Goal: Task Accomplishment & Management: Complete application form

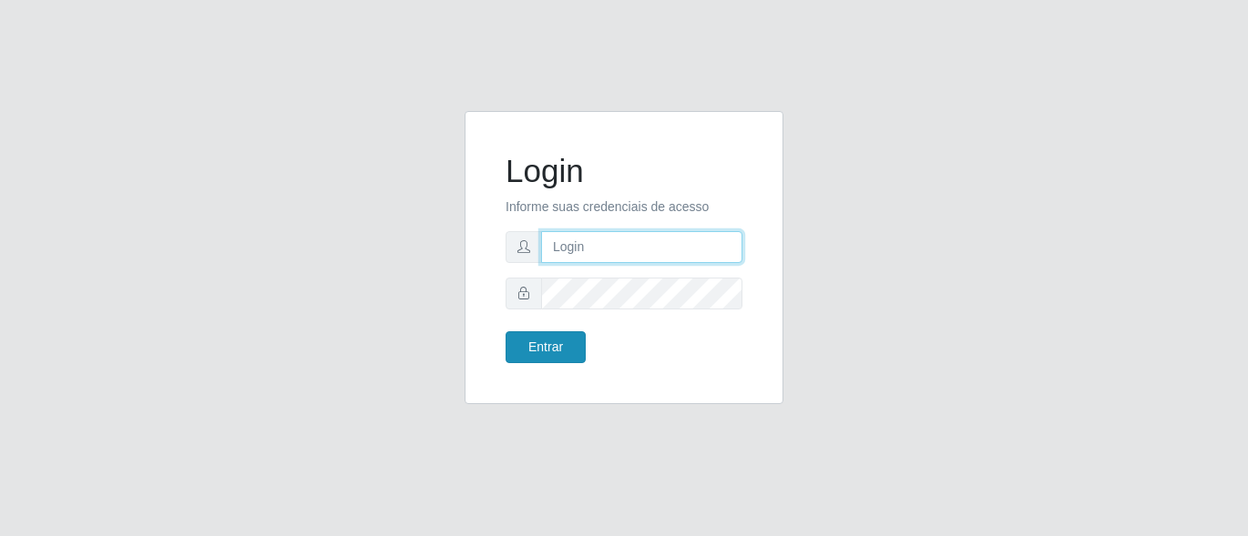
type input "precobom@rejane"
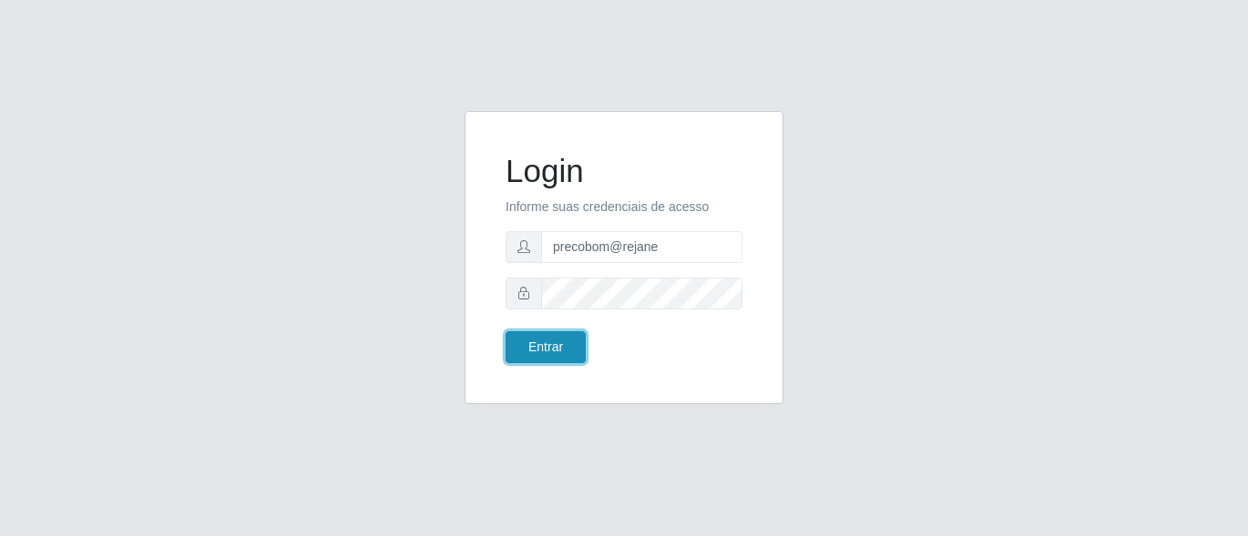
click at [566, 359] on button "Entrar" at bounding box center [545, 348] width 80 height 32
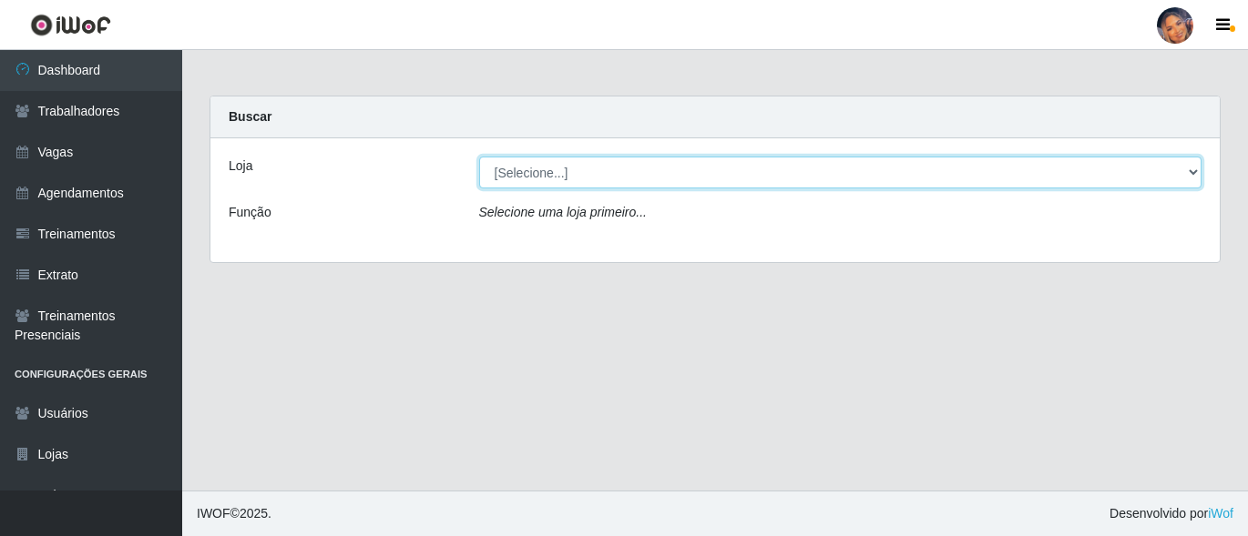
click at [864, 177] on select "[Selecione...] Supermercado Preço Bom" at bounding box center [840, 173] width 723 height 32
select select "169"
click at [479, 157] on select "[Selecione...] Supermercado Preço Bom" at bounding box center [840, 173] width 723 height 32
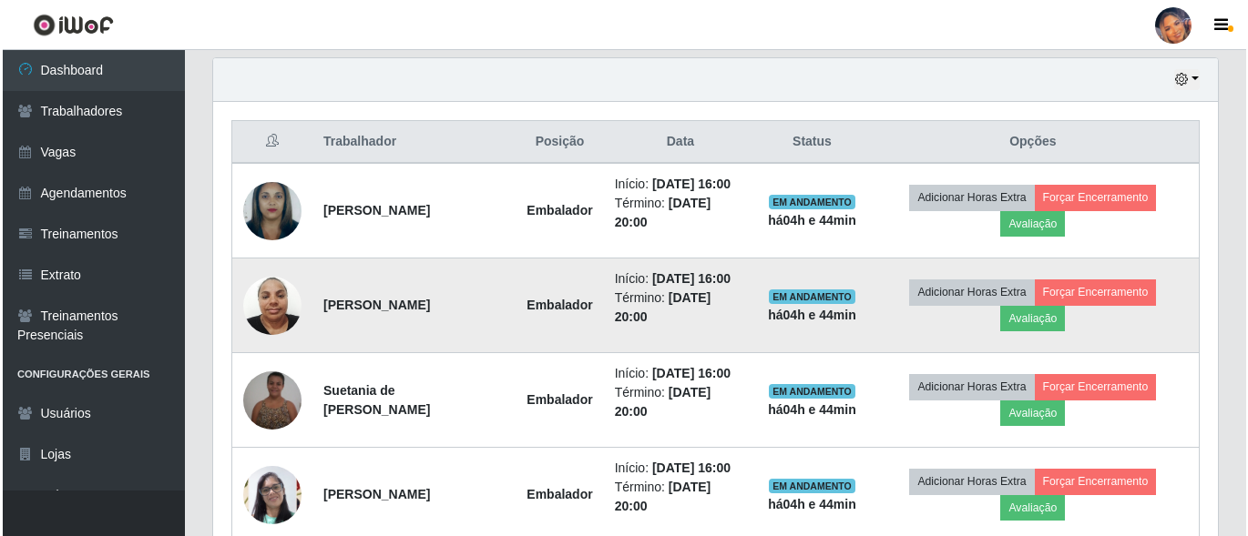
scroll to position [728, 0]
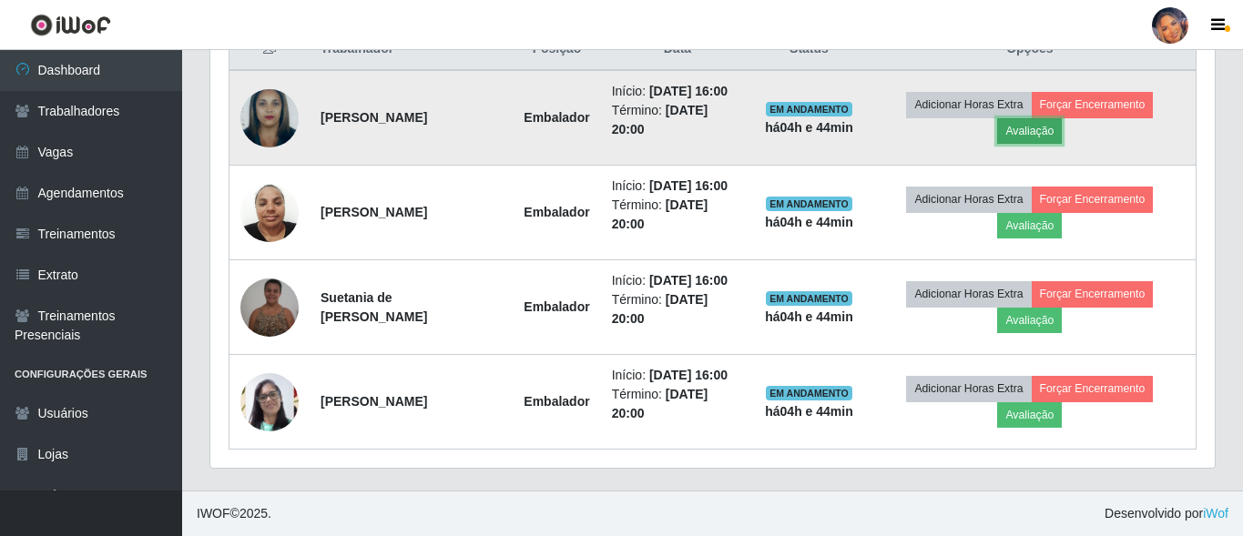
click at [1042, 127] on button "Avaliação" at bounding box center [1029, 131] width 65 height 26
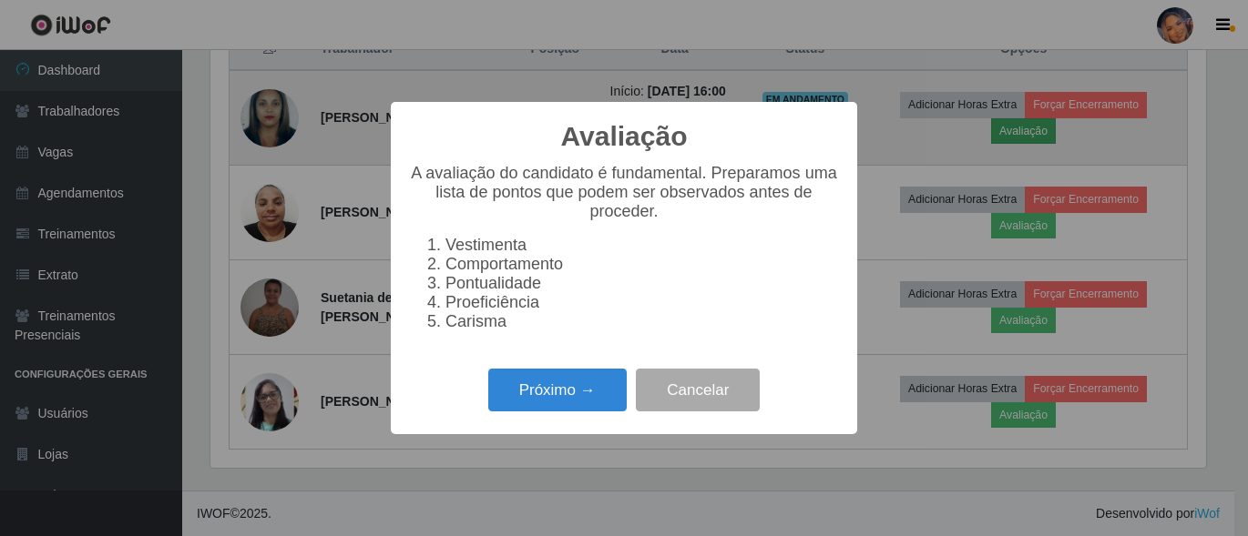
scroll to position [378, 995]
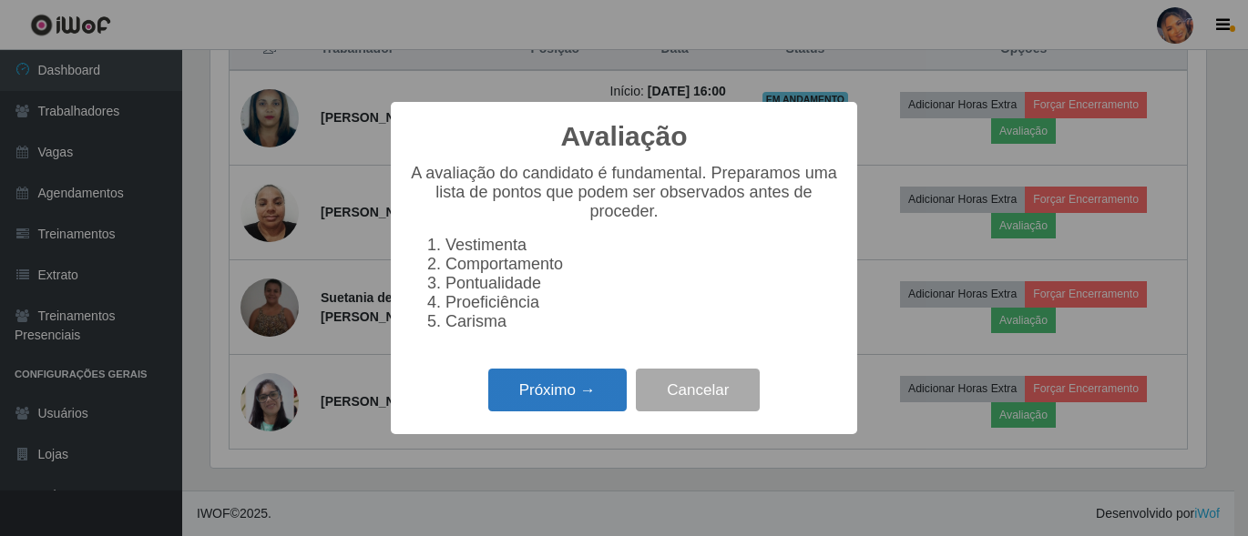
drag, startPoint x: 549, startPoint y: 408, endPoint x: 563, endPoint y: 400, distance: 15.9
click at [563, 400] on button "Próximo →" at bounding box center [557, 390] width 138 height 43
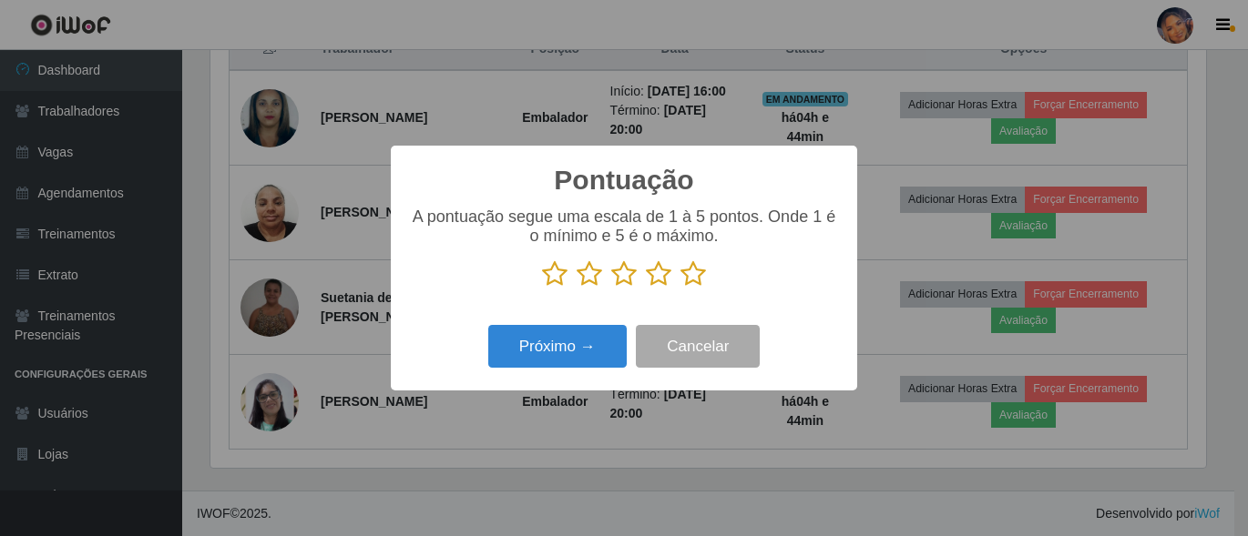
scroll to position [910418, 909800]
click at [698, 276] on icon at bounding box center [693, 273] width 26 height 27
click at [680, 288] on input "radio" at bounding box center [680, 288] width 0 height 0
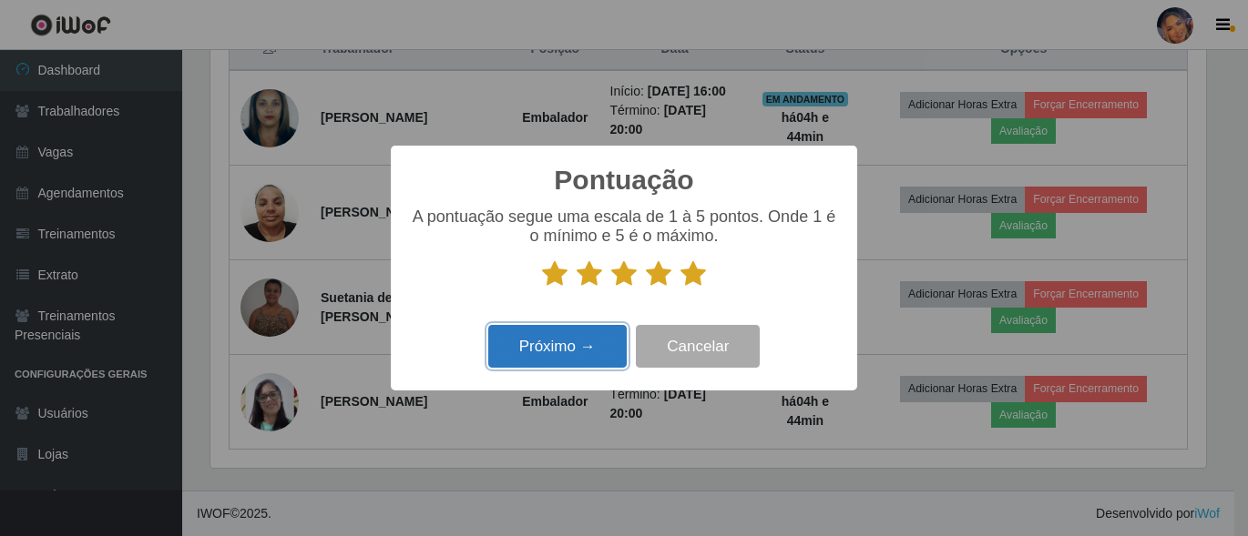
click at [600, 345] on button "Próximo →" at bounding box center [557, 346] width 138 height 43
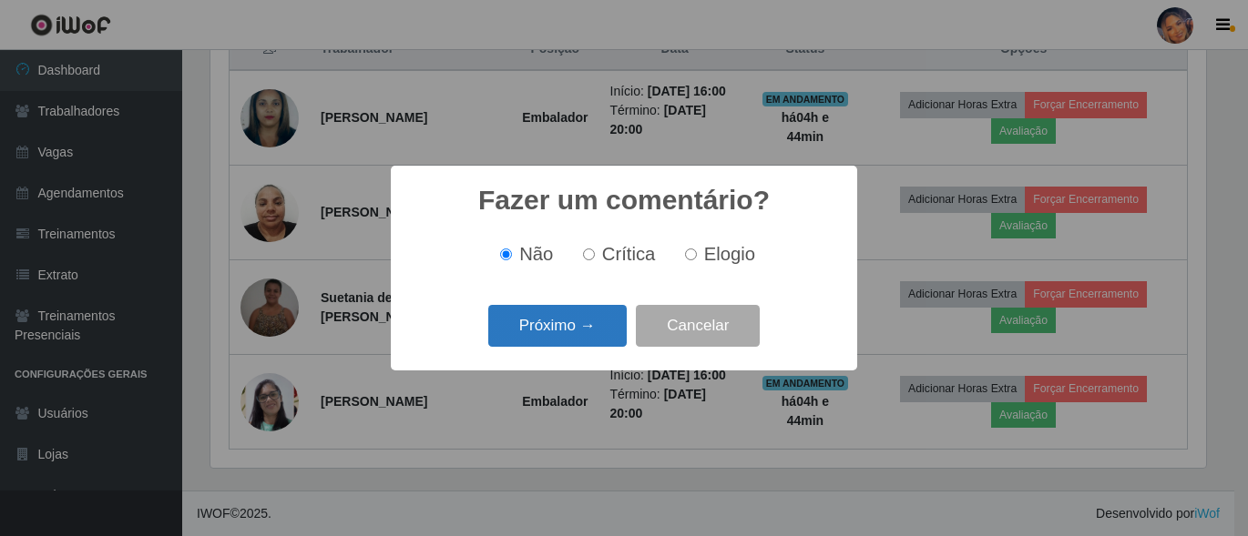
click at [603, 336] on button "Próximo →" at bounding box center [557, 326] width 138 height 43
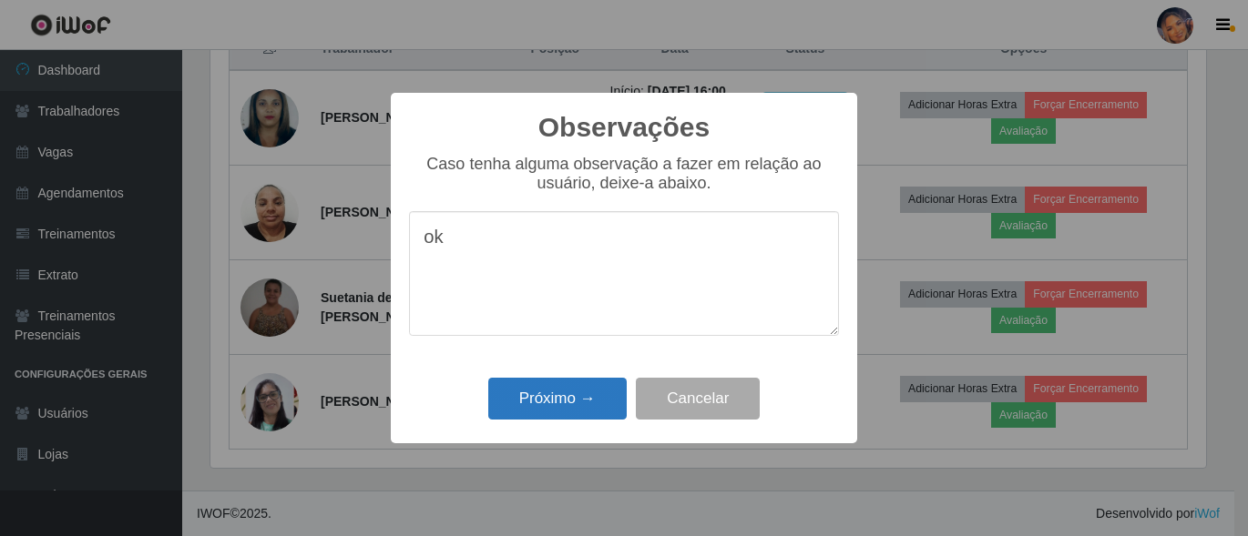
type textarea "ok"
click at [562, 405] on button "Próximo →" at bounding box center [557, 399] width 138 height 43
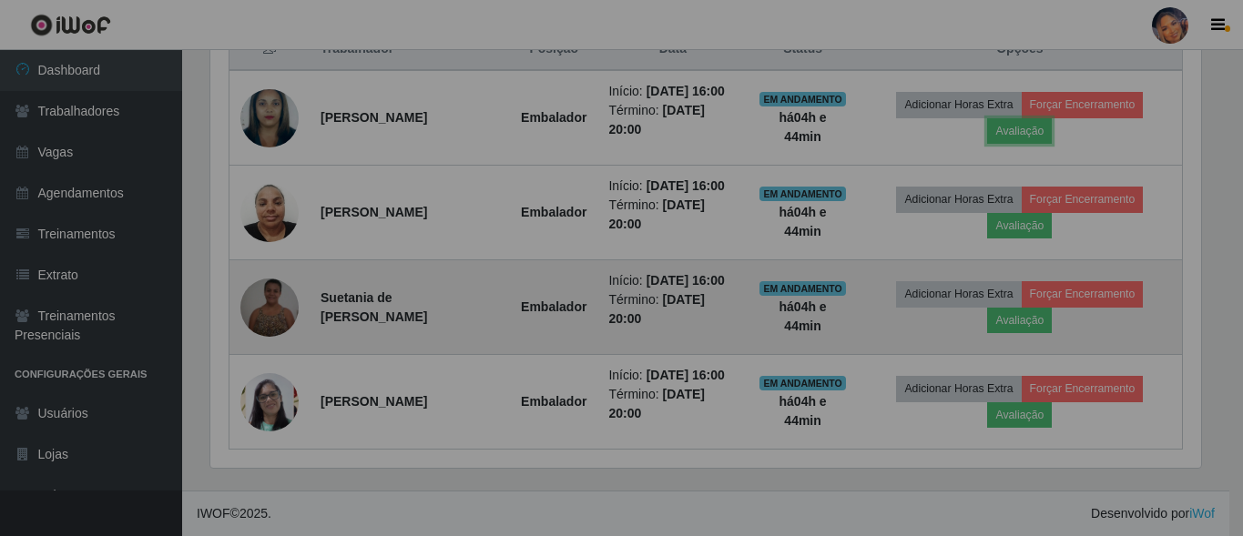
scroll to position [378, 1005]
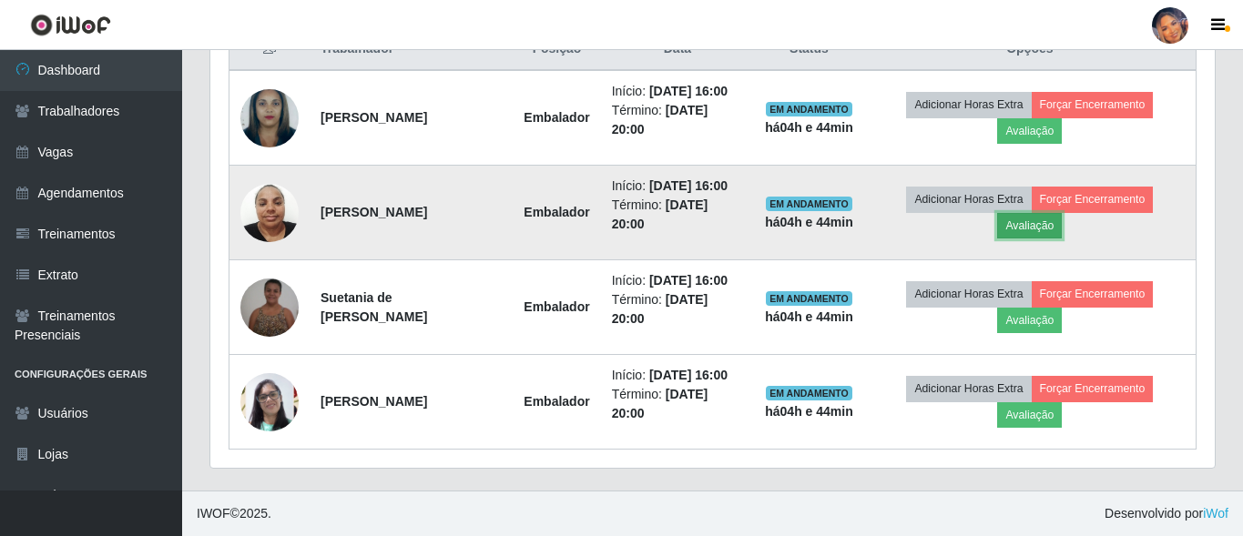
click at [1039, 226] on button "Avaliação" at bounding box center [1029, 226] width 65 height 26
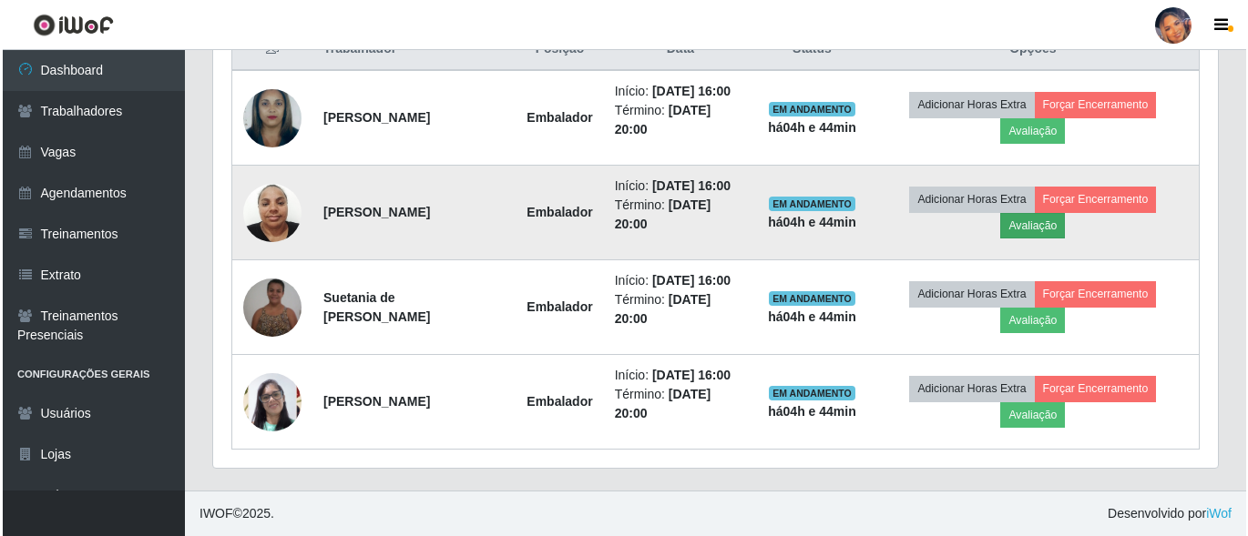
scroll to position [378, 995]
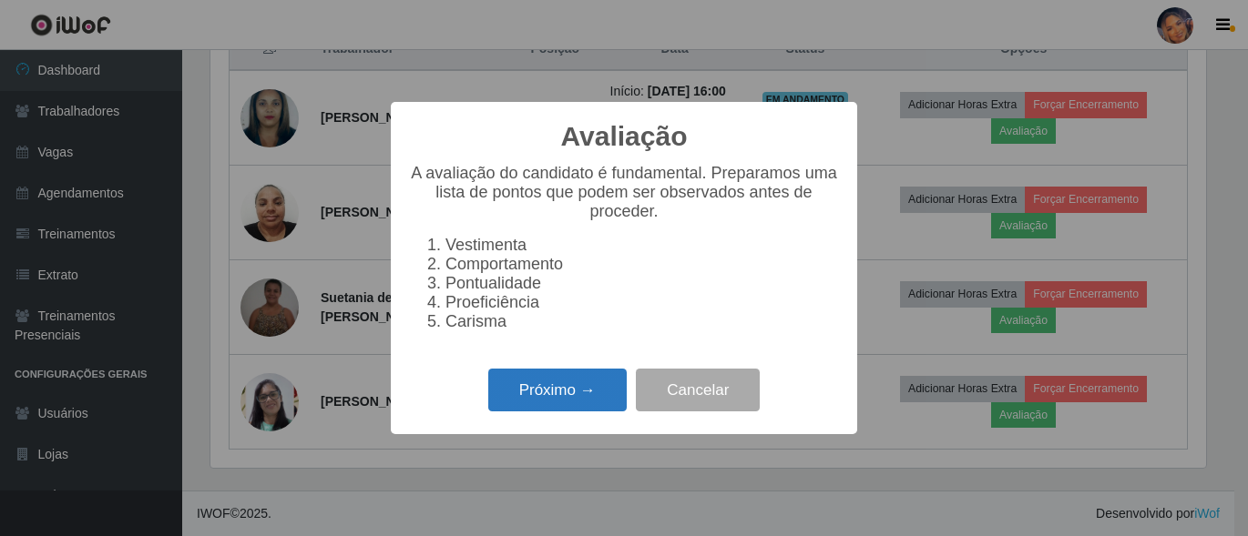
click at [573, 392] on button "Próximo →" at bounding box center [557, 390] width 138 height 43
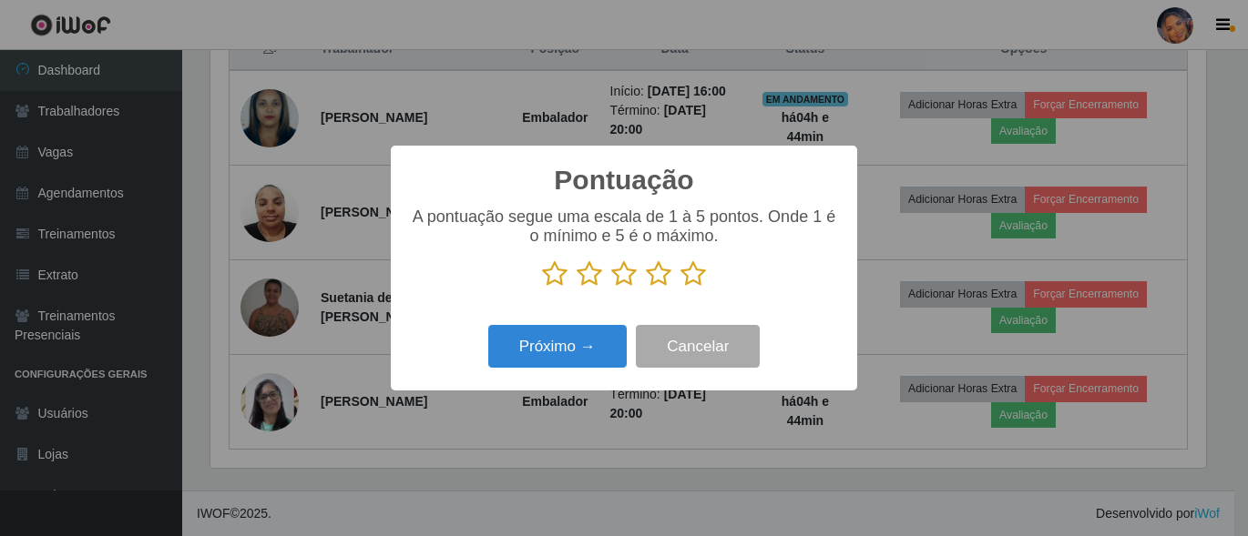
scroll to position [910418, 909800]
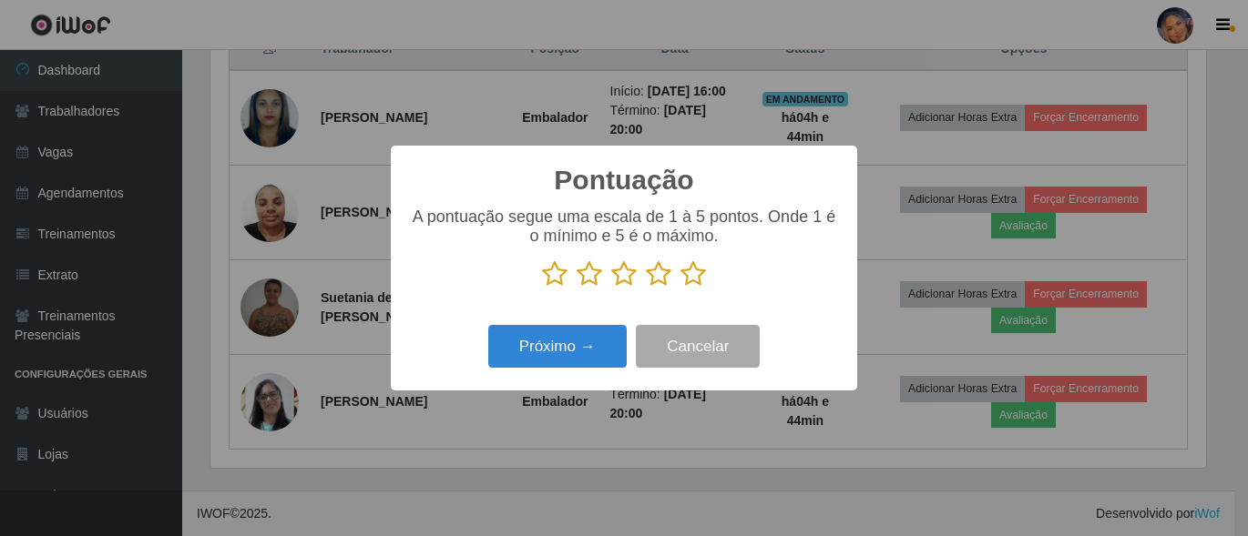
click at [695, 271] on icon at bounding box center [693, 273] width 26 height 27
click at [680, 288] on input "radio" at bounding box center [680, 288] width 0 height 0
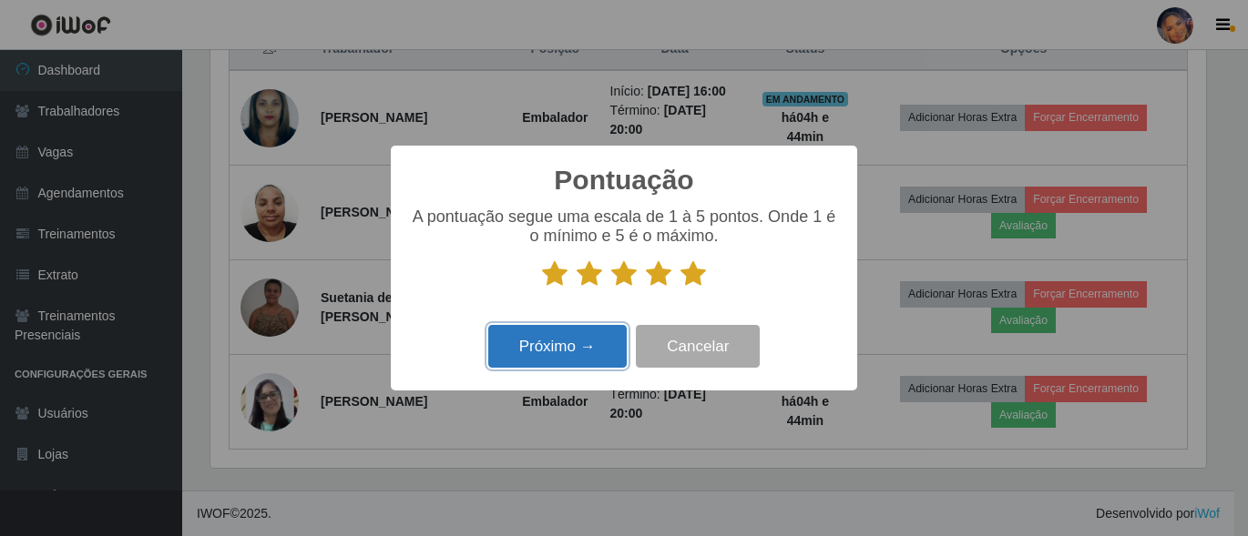
click at [624, 338] on button "Próximo →" at bounding box center [557, 346] width 138 height 43
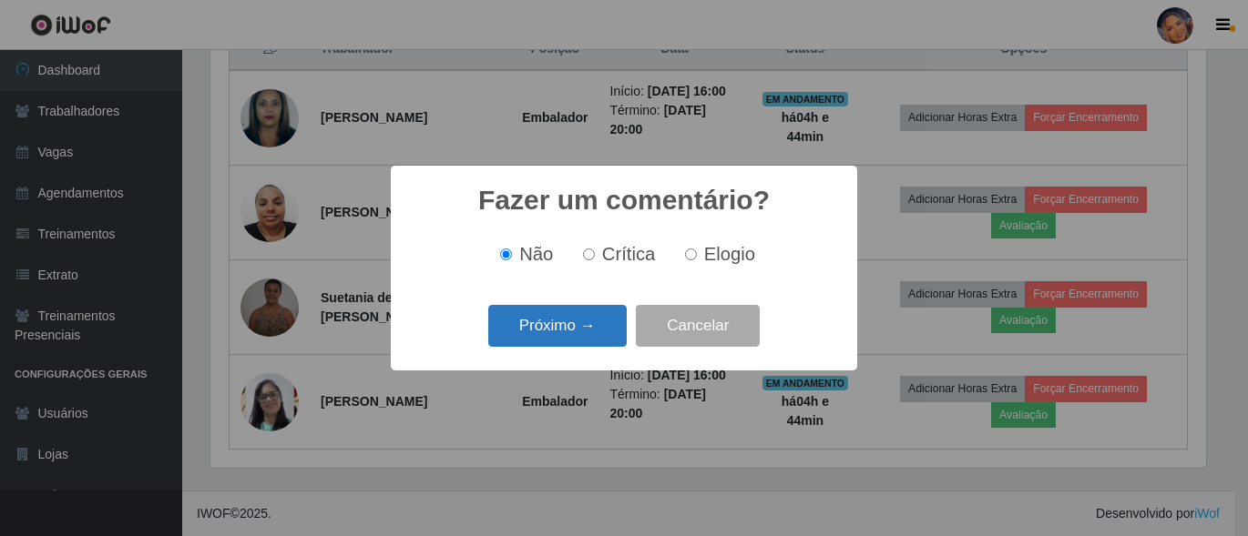
drag, startPoint x: 616, startPoint y: 326, endPoint x: 621, endPoint y: 314, distance: 13.0
click at [621, 314] on button "Próximo →" at bounding box center [557, 326] width 138 height 43
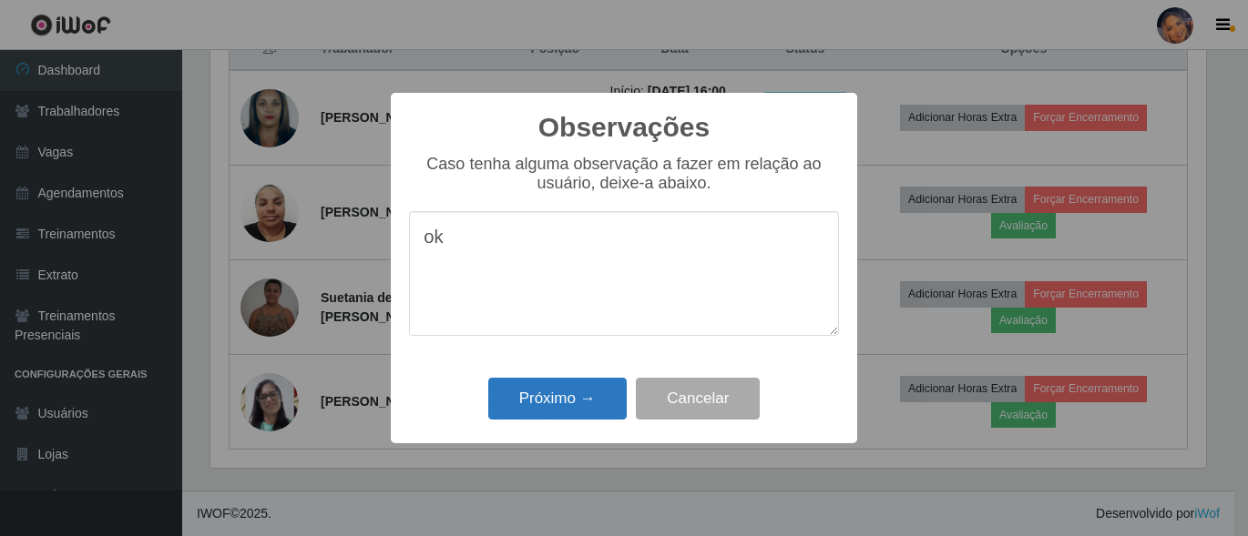
type textarea "ok"
click at [561, 398] on button "Próximo →" at bounding box center [557, 399] width 138 height 43
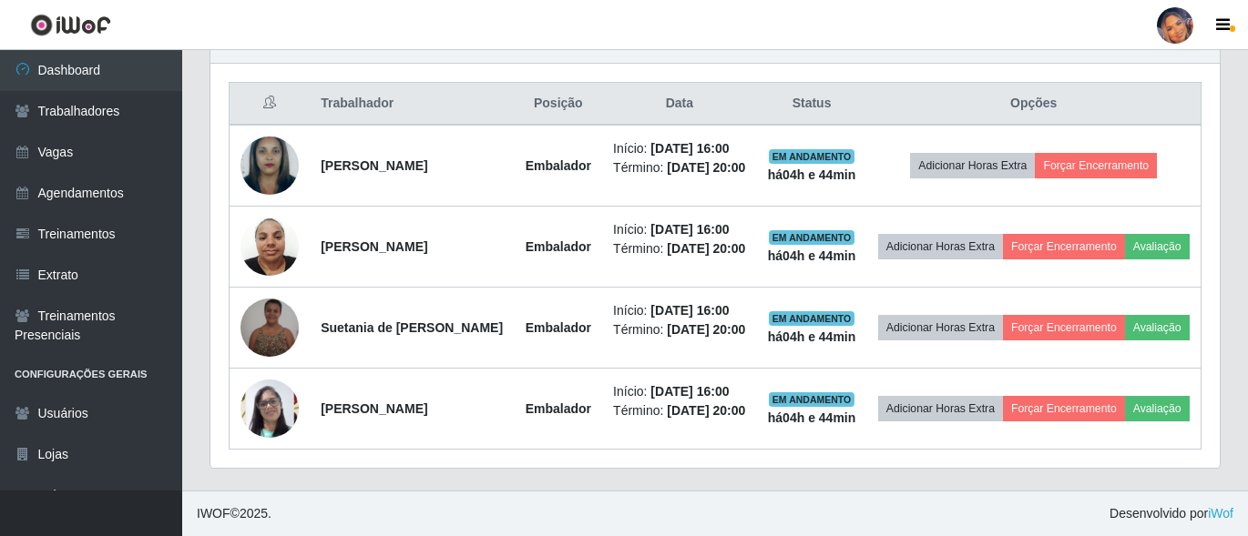
scroll to position [378, 1005]
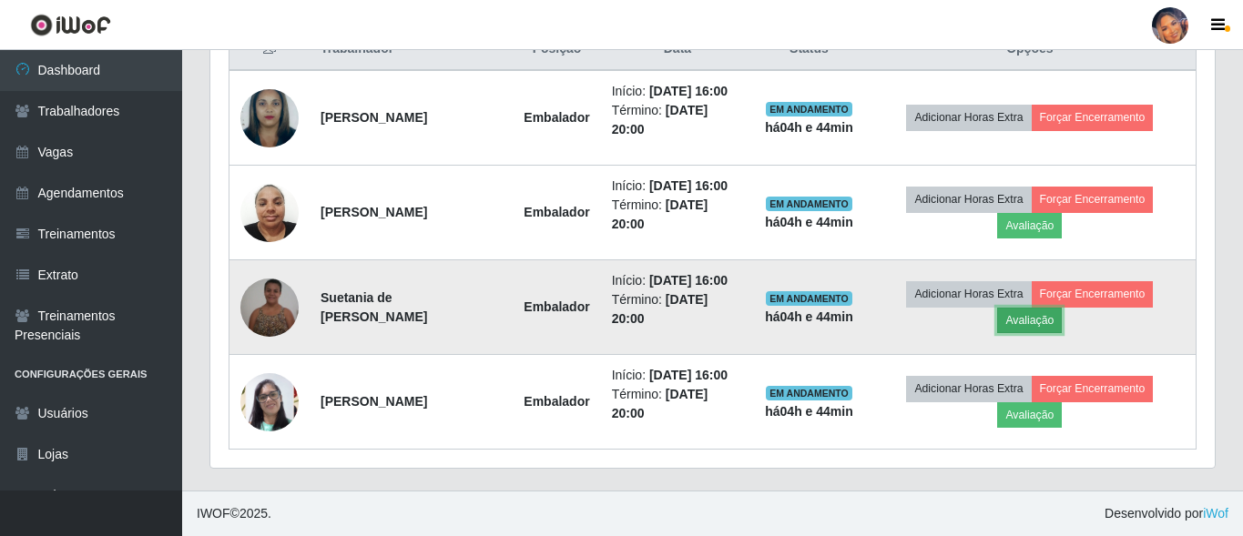
click at [1028, 309] on button "Avaliação" at bounding box center [1029, 321] width 65 height 26
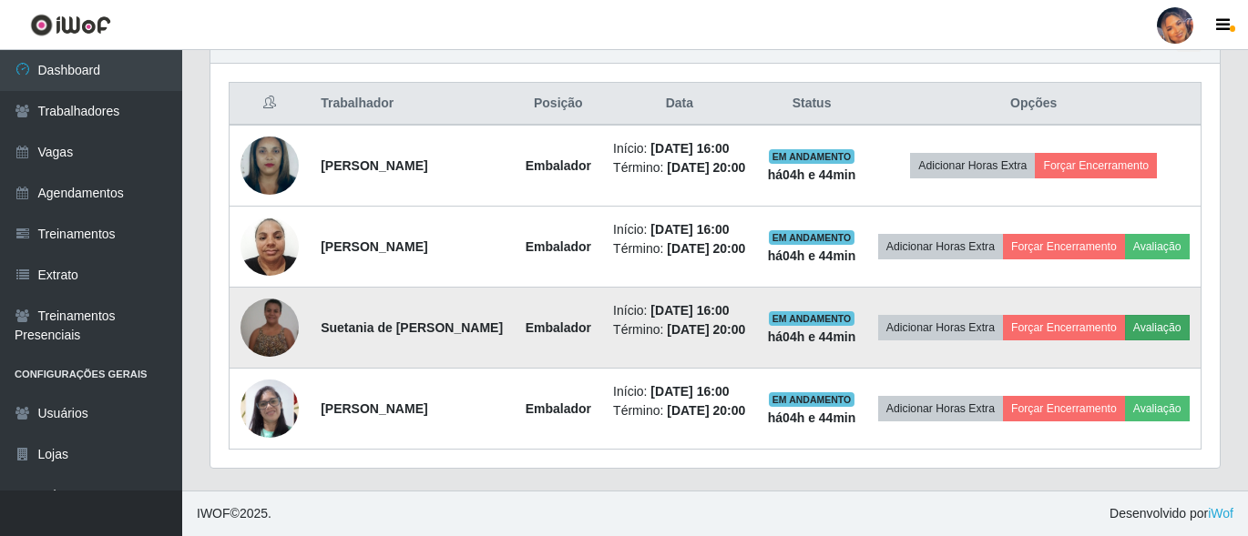
scroll to position [378, 995]
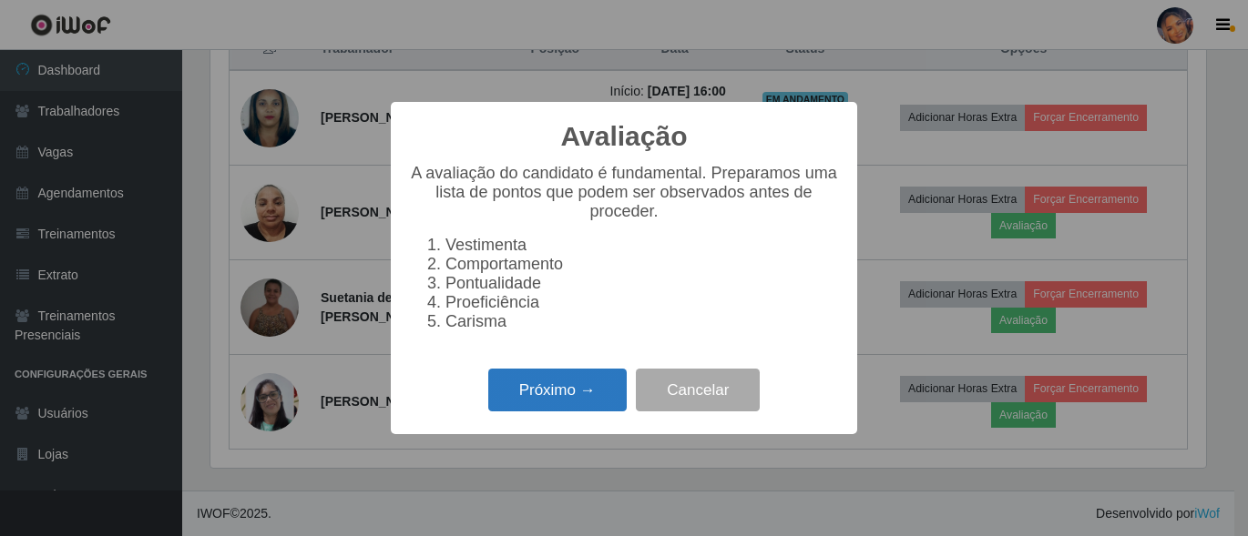
click at [559, 403] on button "Próximo →" at bounding box center [557, 390] width 138 height 43
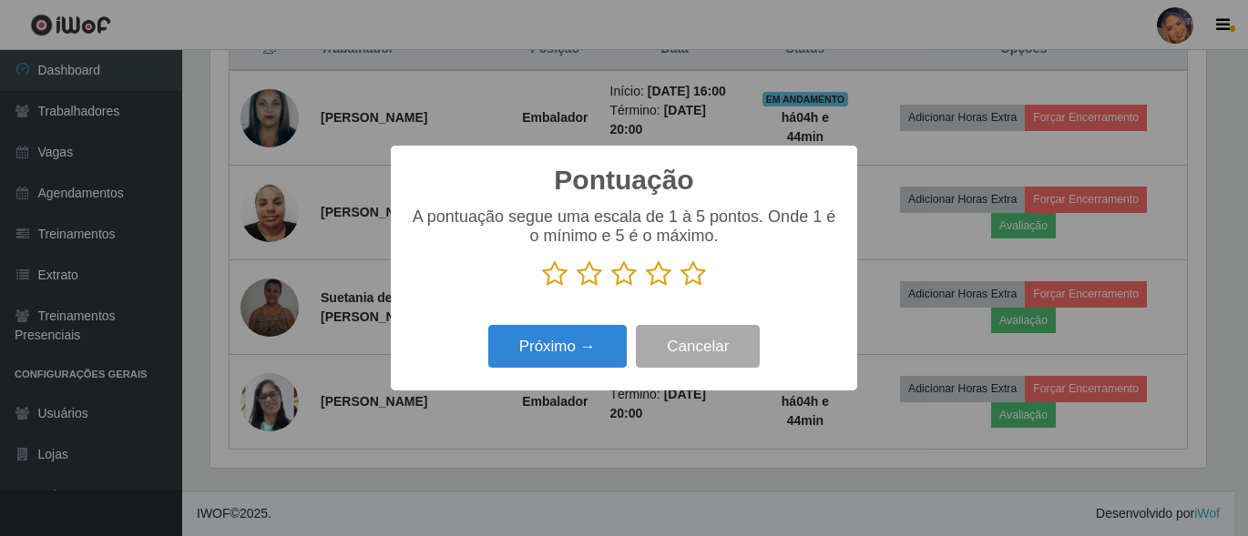
click at [688, 281] on icon at bounding box center [693, 273] width 26 height 27
click at [680, 288] on input "radio" at bounding box center [680, 288] width 0 height 0
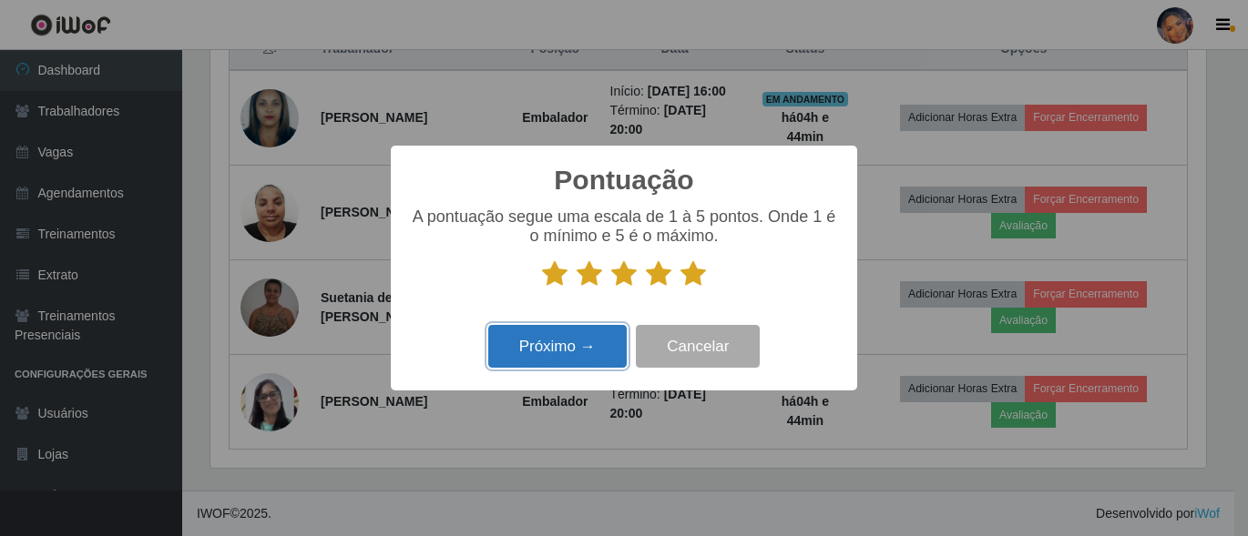
click at [574, 353] on button "Próximo →" at bounding box center [557, 346] width 138 height 43
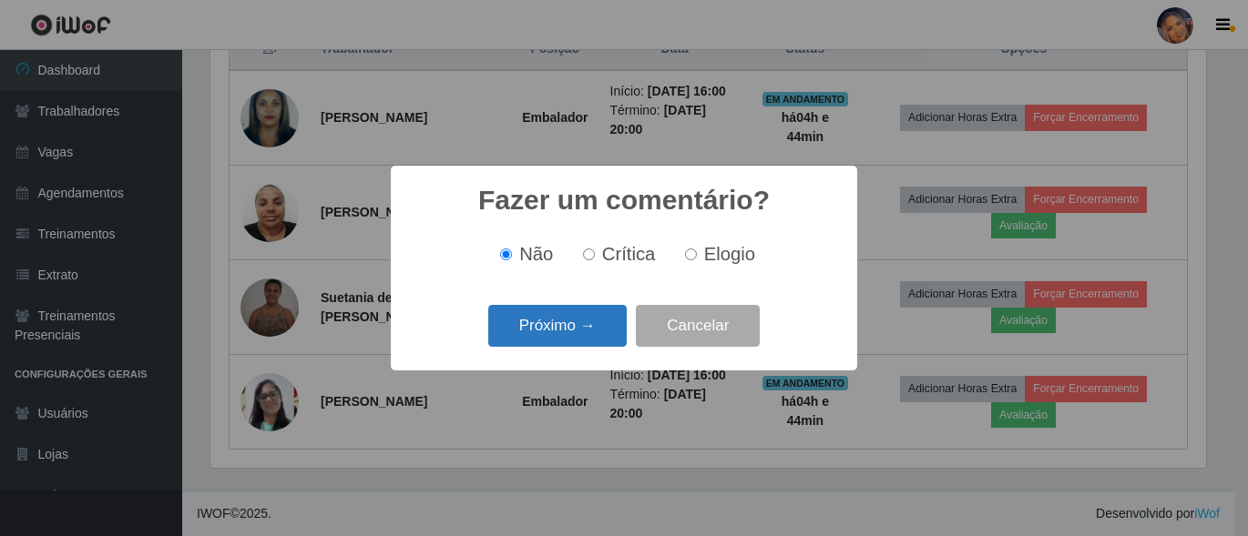
click at [578, 335] on button "Próximo →" at bounding box center [557, 326] width 138 height 43
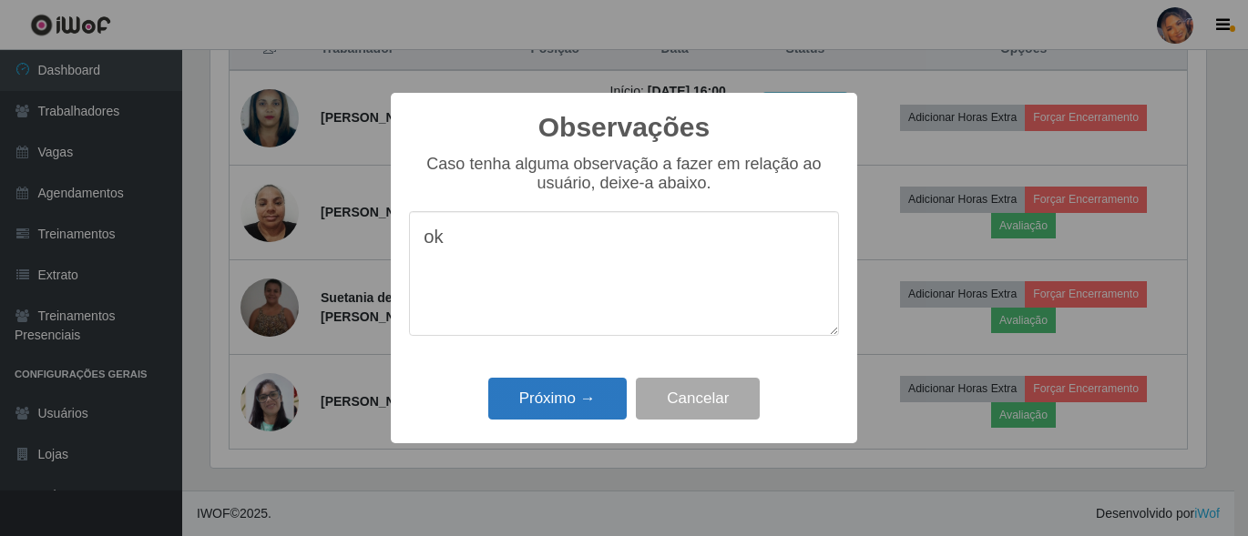
type textarea "ok"
click at [577, 389] on button "Próximo →" at bounding box center [557, 399] width 138 height 43
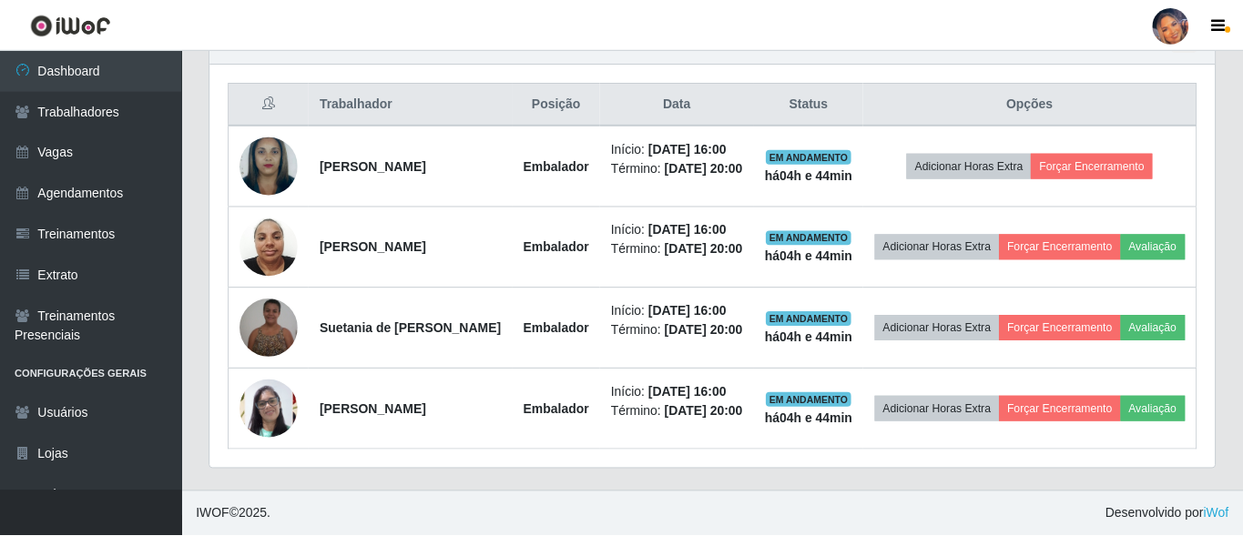
scroll to position [378, 1005]
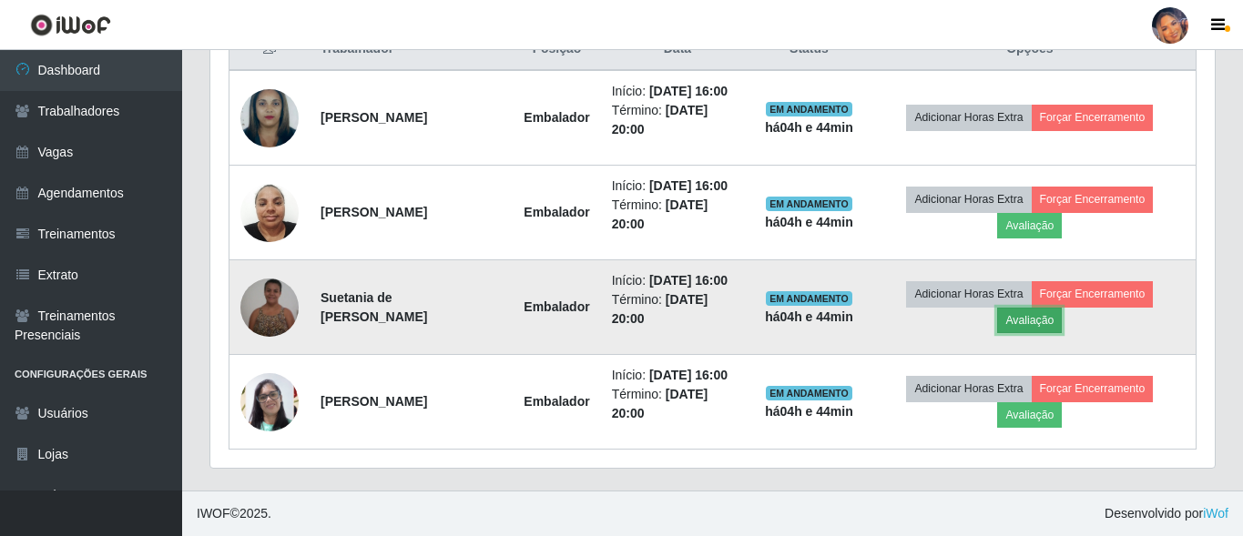
click at [1043, 319] on button "Avaliação" at bounding box center [1029, 321] width 65 height 26
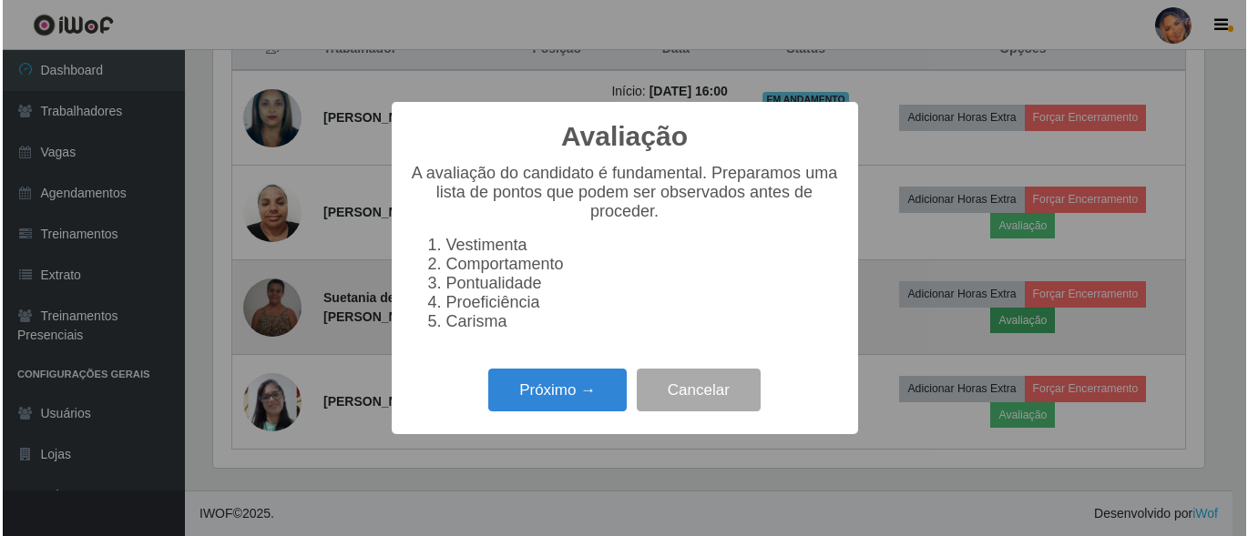
scroll to position [378, 995]
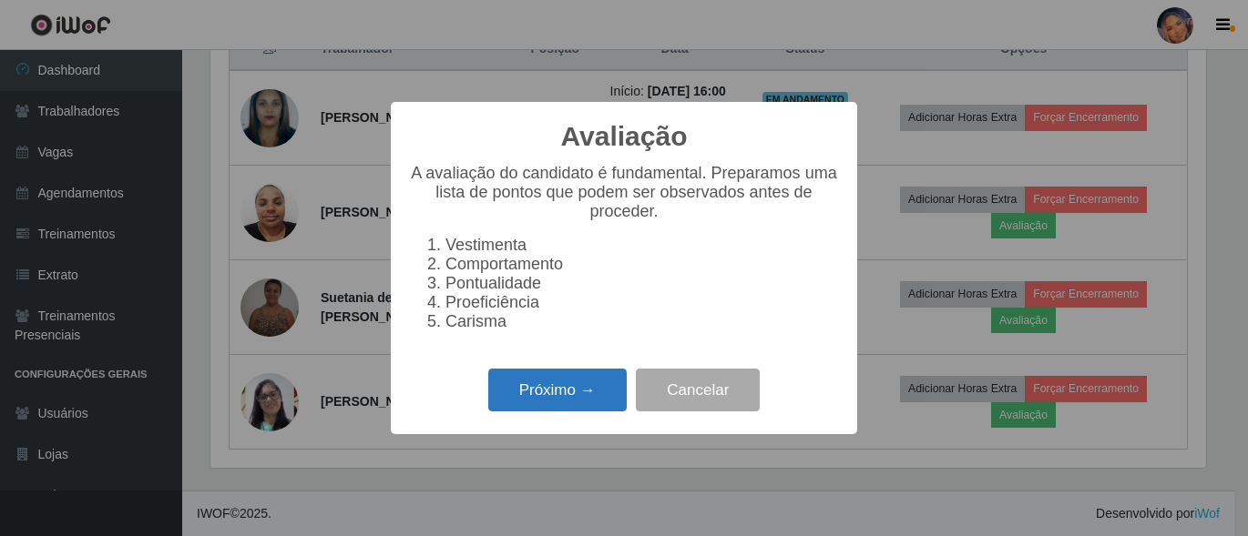
click at [570, 389] on button "Próximo →" at bounding box center [557, 390] width 138 height 43
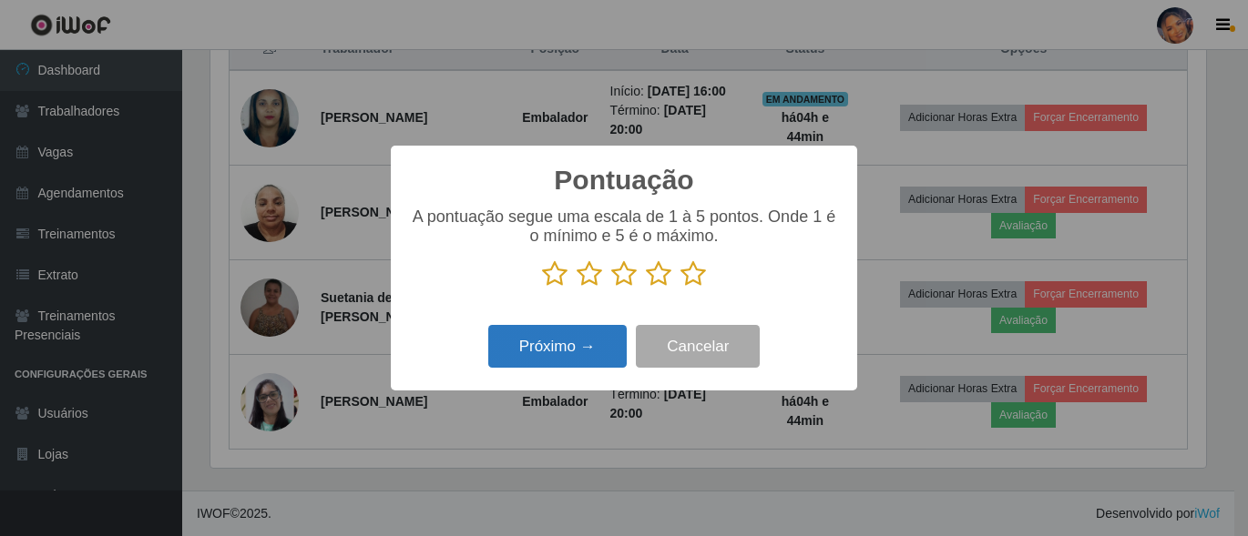
scroll to position [910418, 909800]
click at [692, 265] on icon at bounding box center [693, 273] width 26 height 27
click at [680, 288] on input "radio" at bounding box center [680, 288] width 0 height 0
click at [559, 336] on button "Próximo →" at bounding box center [557, 346] width 138 height 43
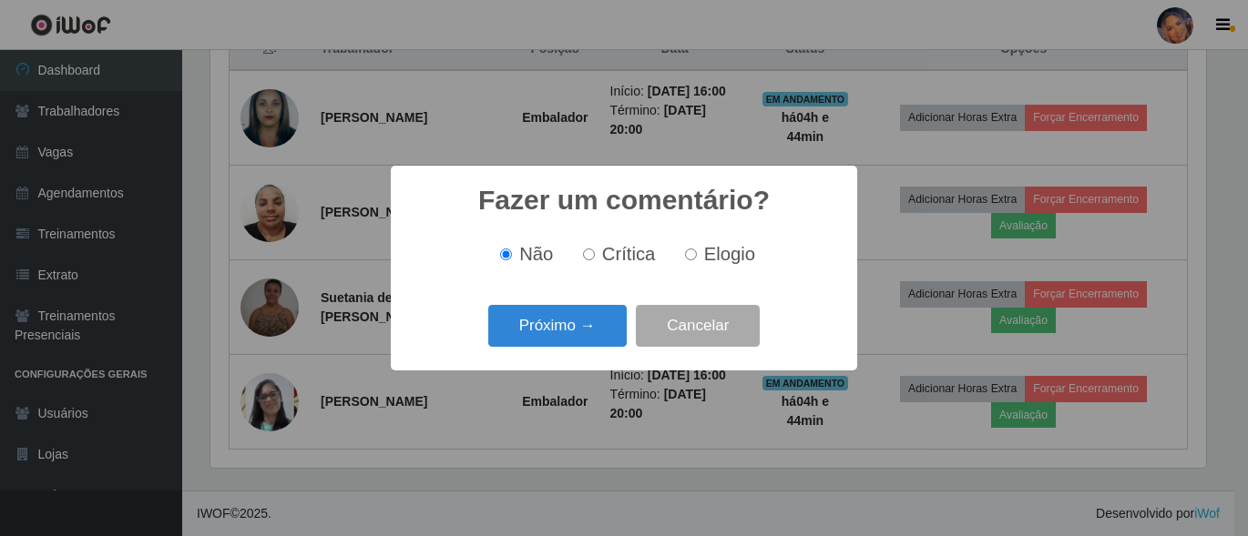
click at [559, 336] on button "Próximo →" at bounding box center [557, 326] width 138 height 43
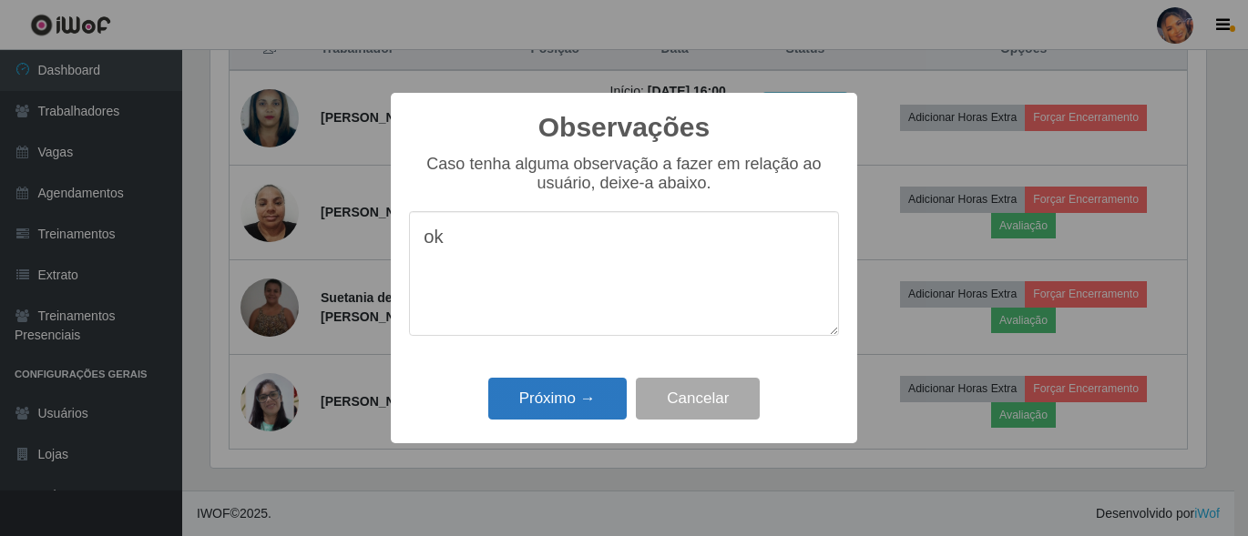
type textarea "ok"
click at [530, 403] on button "Próximo →" at bounding box center [557, 399] width 138 height 43
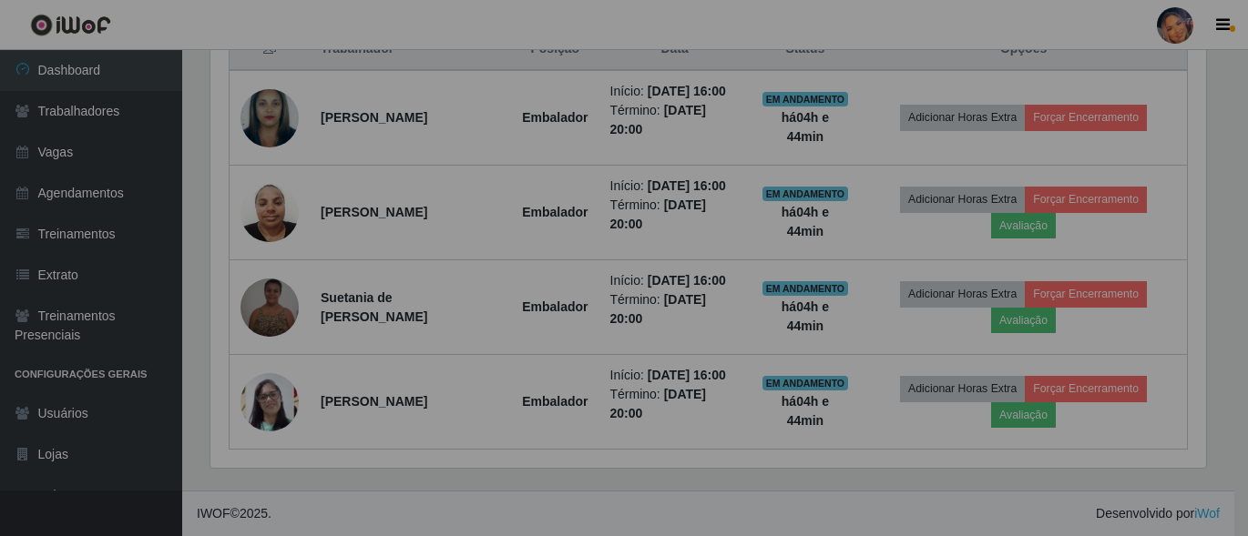
scroll to position [378, 1005]
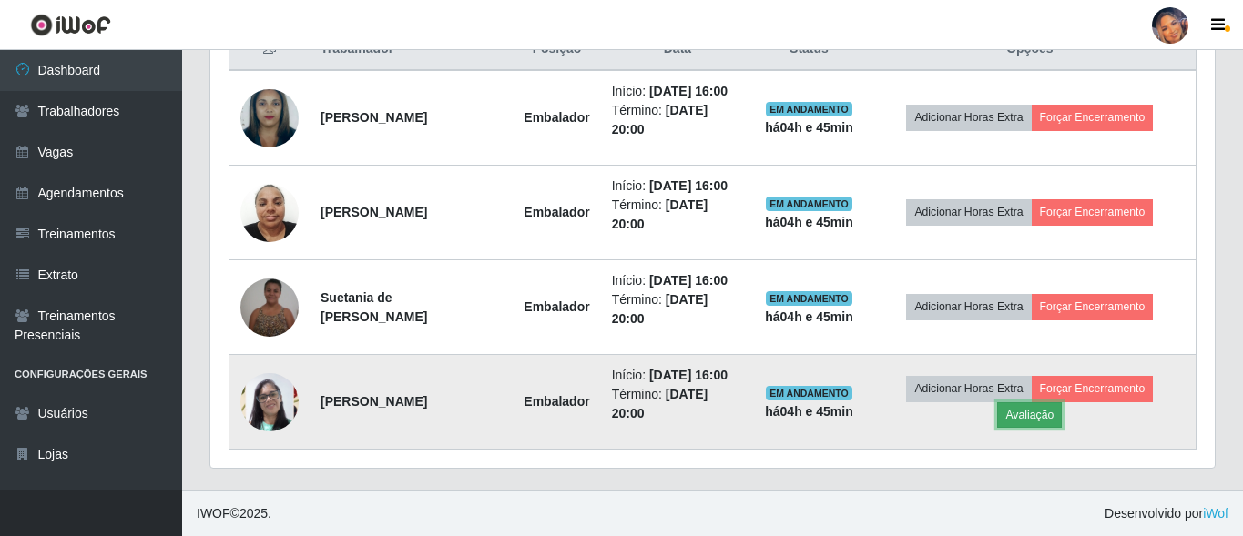
click at [1035, 417] on button "Avaliação" at bounding box center [1029, 416] width 65 height 26
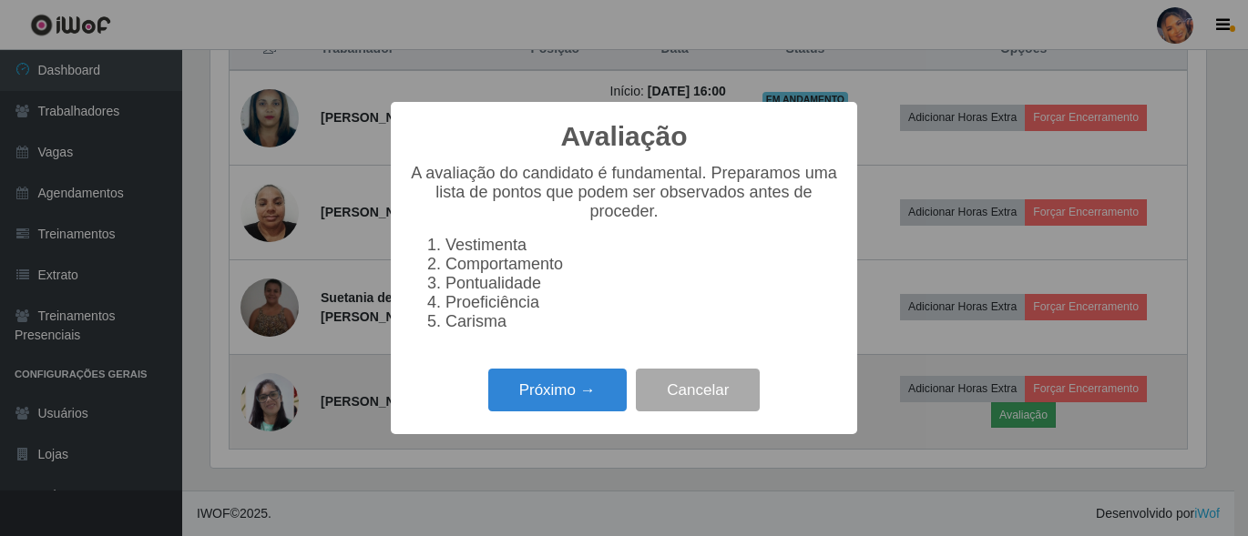
scroll to position [378, 995]
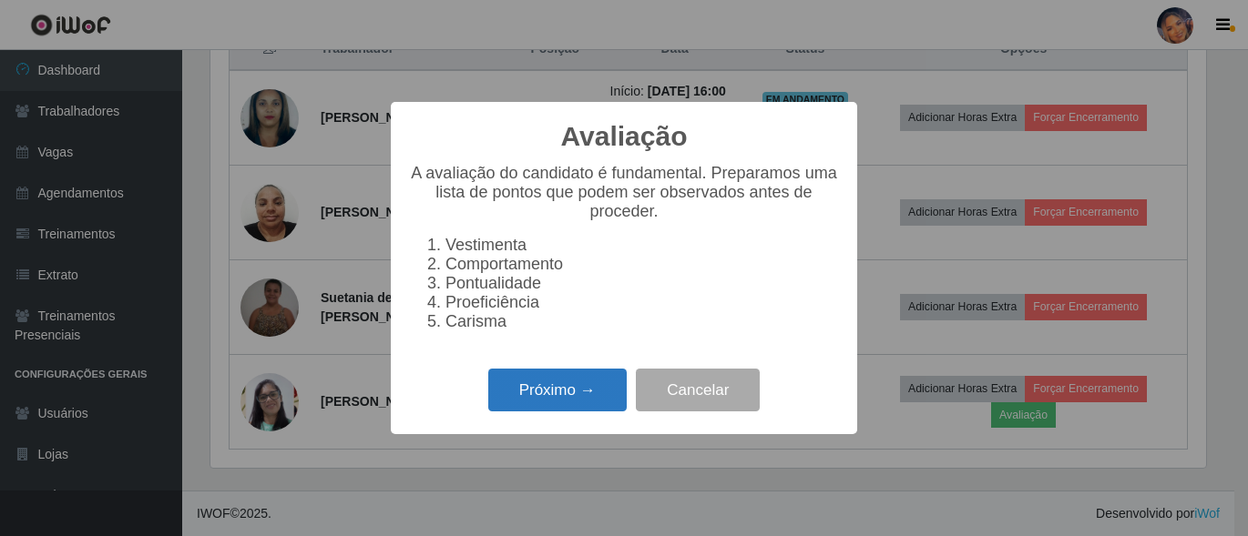
click at [599, 393] on button "Próximo →" at bounding box center [557, 390] width 138 height 43
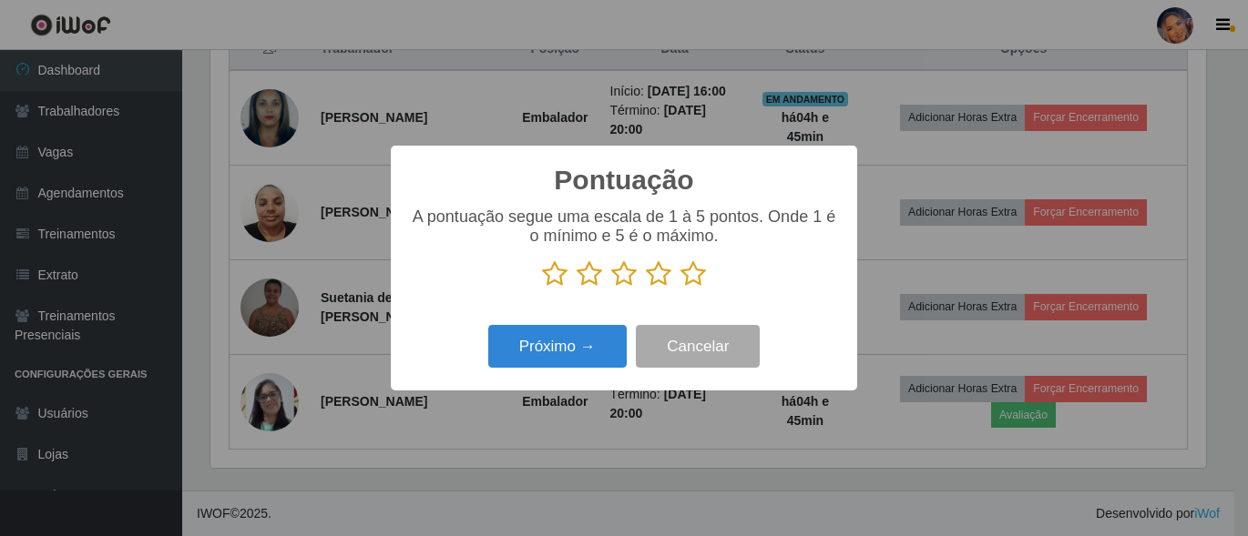
click at [686, 277] on icon at bounding box center [693, 273] width 26 height 27
click at [680, 288] on input "radio" at bounding box center [680, 288] width 0 height 0
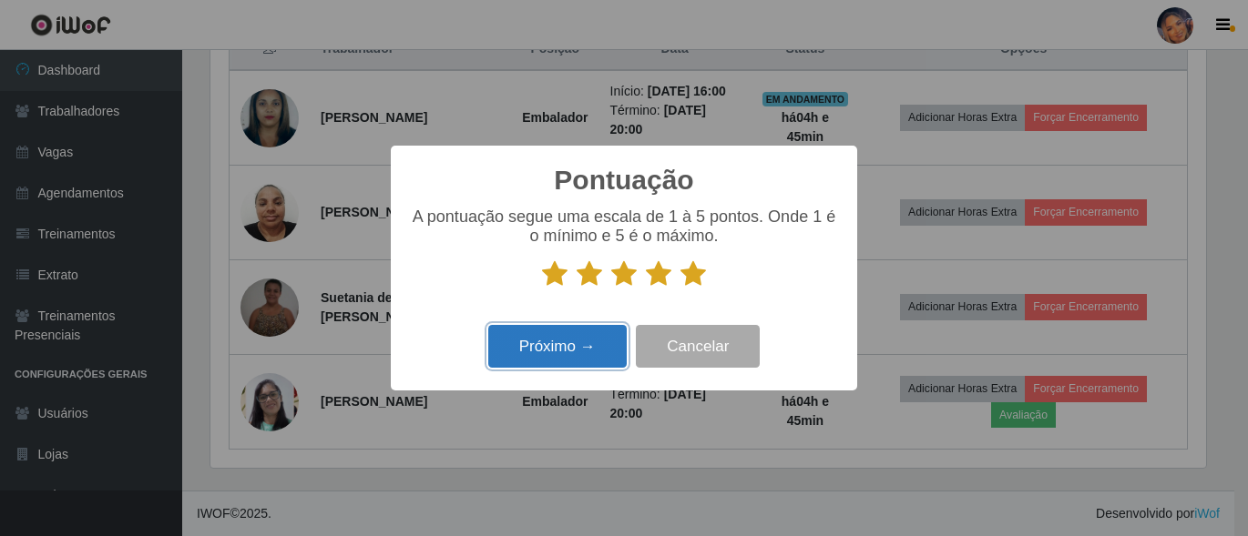
click at [553, 350] on button "Próximo →" at bounding box center [557, 346] width 138 height 43
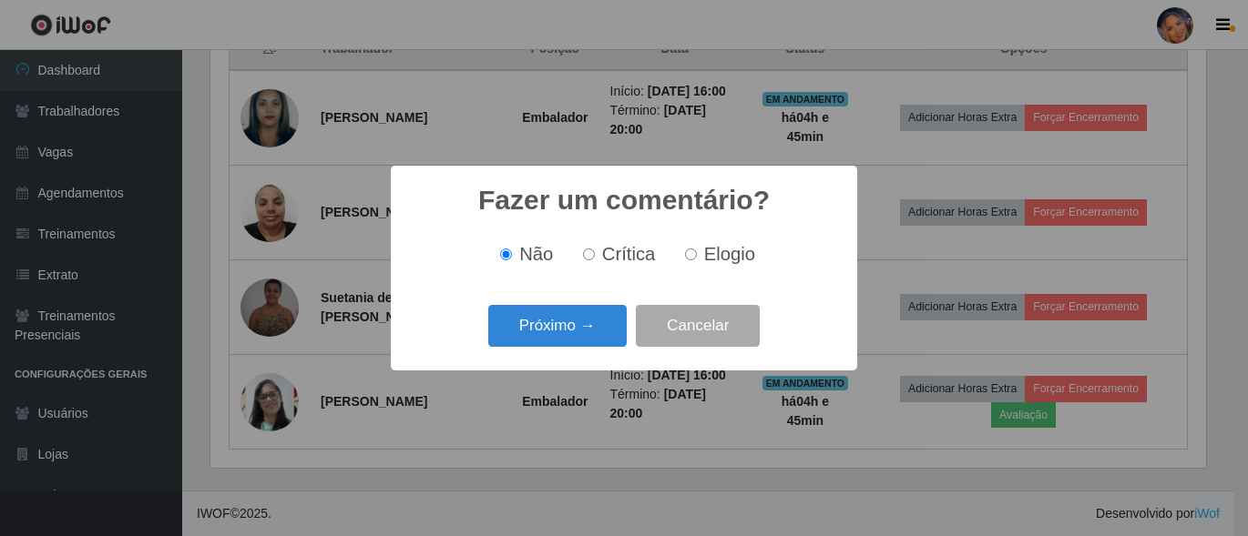
click at [553, 350] on div "Próximo → Cancelar" at bounding box center [624, 326] width 430 height 52
click at [558, 325] on button "Próximo →" at bounding box center [557, 326] width 138 height 43
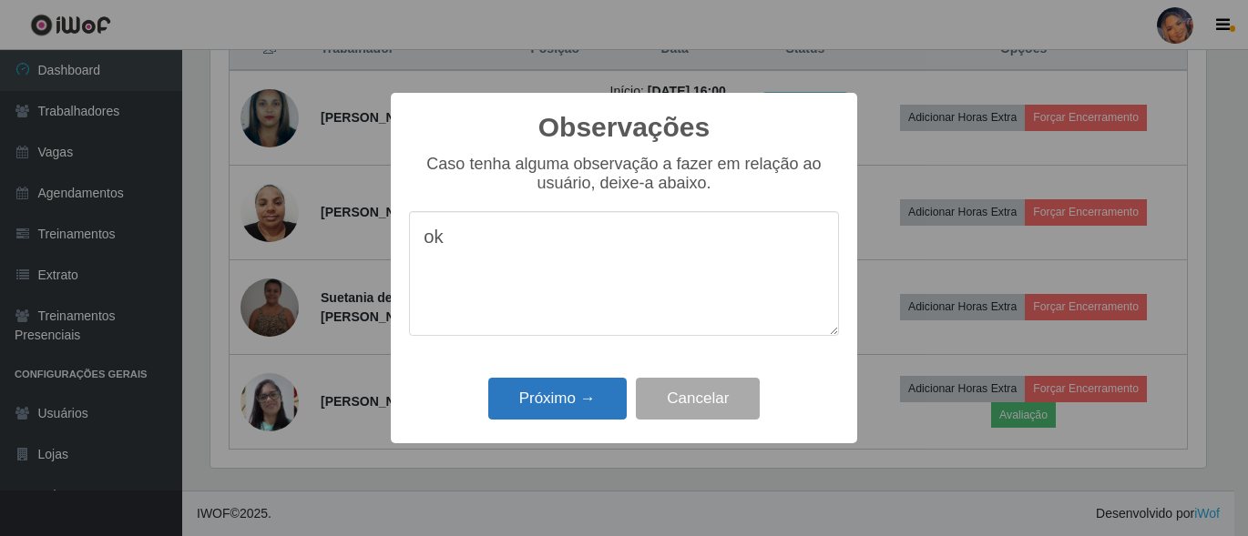
type textarea "ok"
click at [517, 398] on button "Próximo →" at bounding box center [557, 399] width 138 height 43
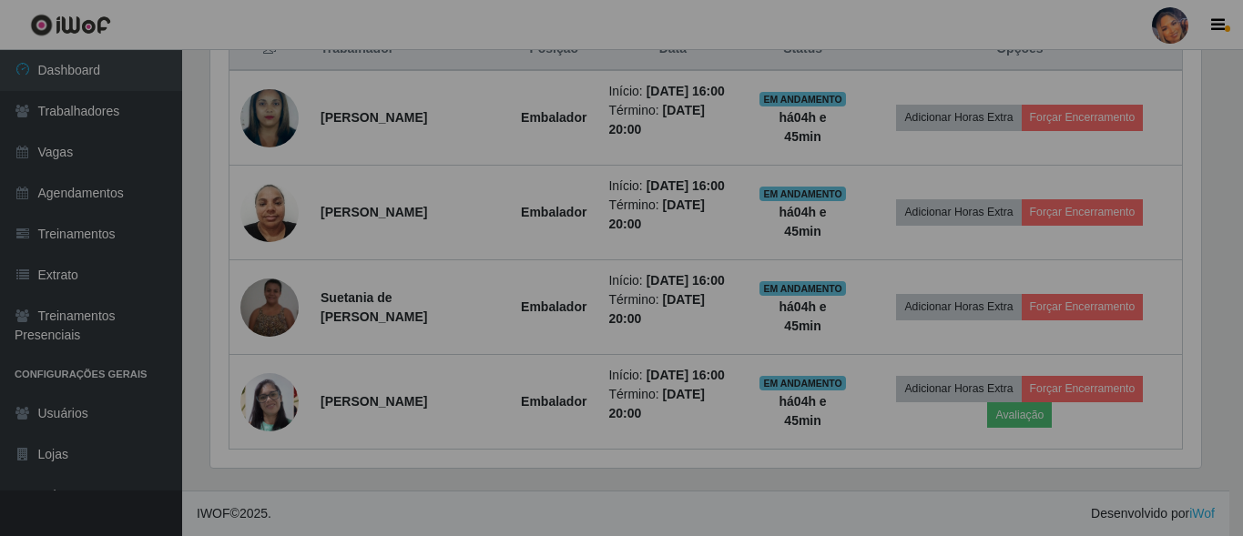
scroll to position [378, 1005]
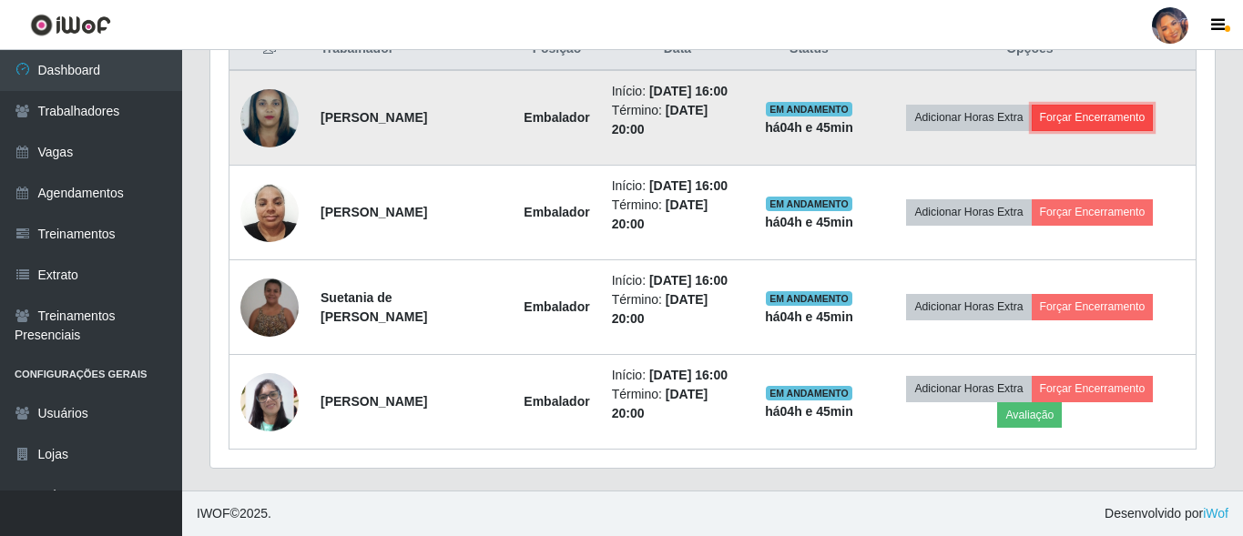
click at [1108, 107] on button "Forçar Encerramento" at bounding box center [1093, 118] width 122 height 26
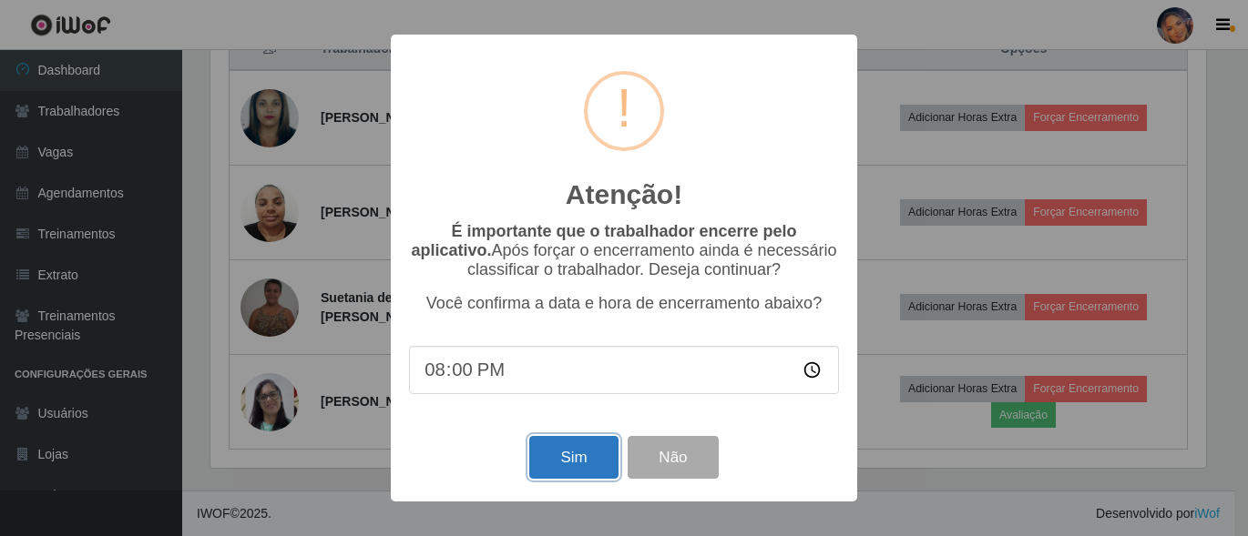
click at [575, 448] on button "Sim" at bounding box center [573, 457] width 88 height 43
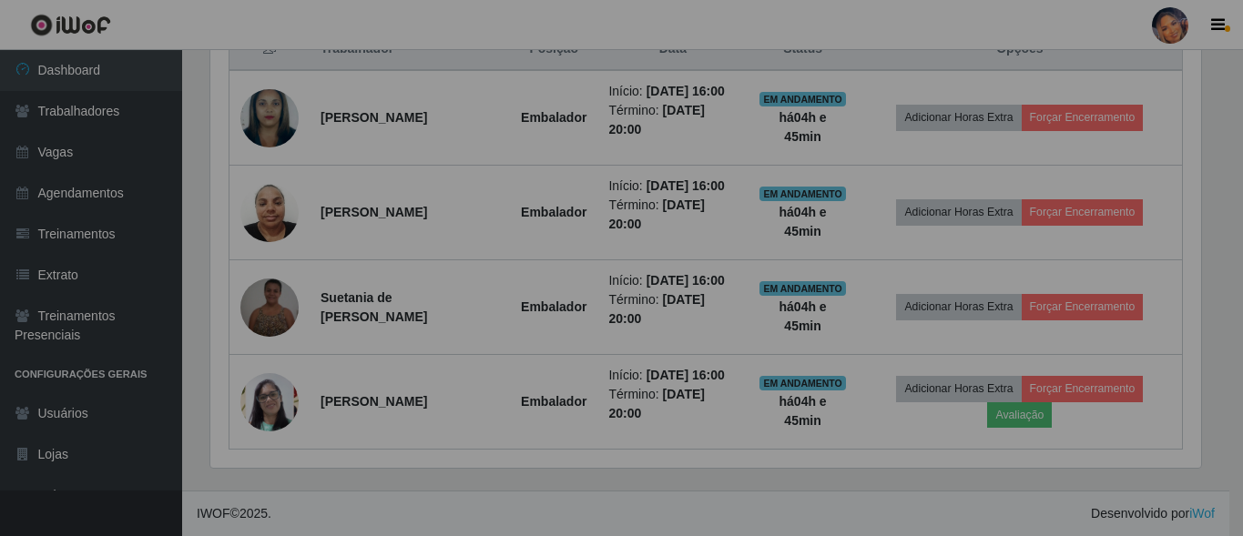
scroll to position [0, 0]
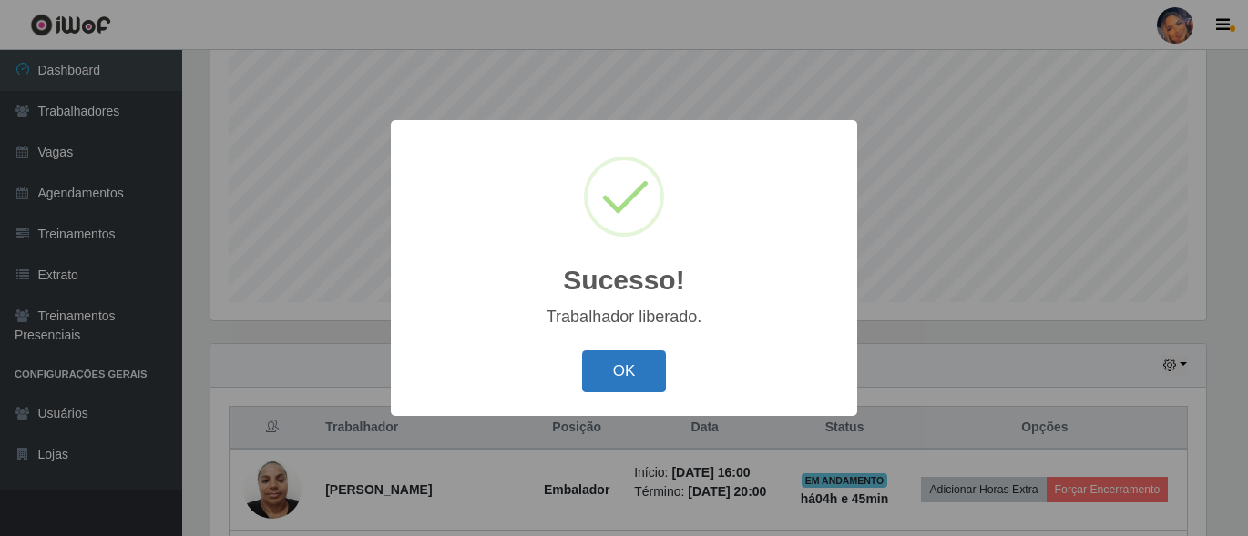
click at [605, 380] on button "OK" at bounding box center [624, 372] width 85 height 43
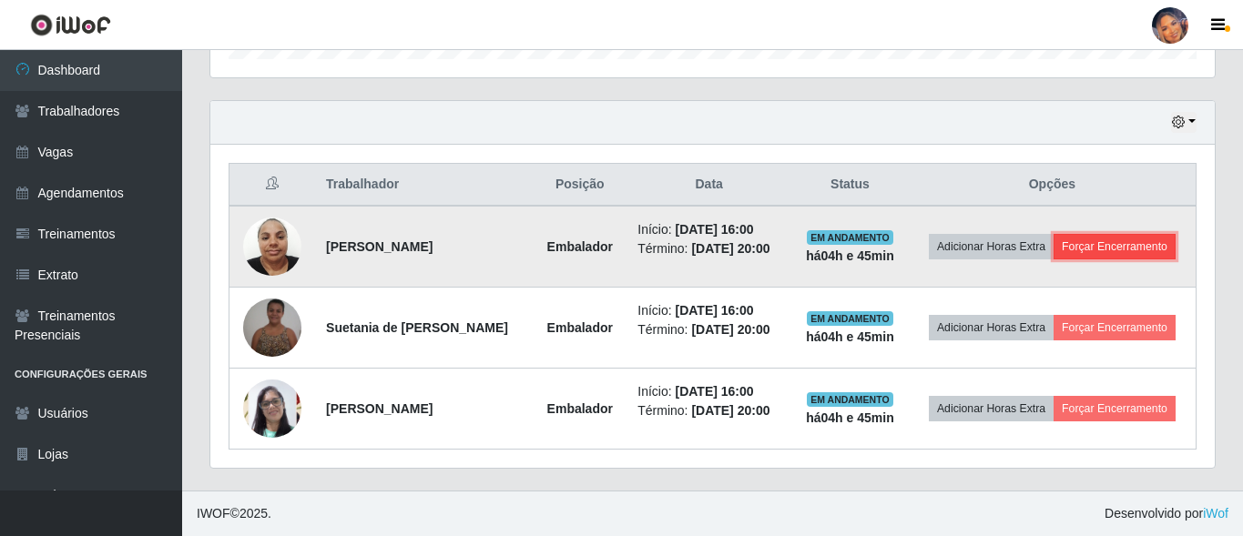
click at [1111, 250] on button "Forçar Encerramento" at bounding box center [1115, 247] width 122 height 26
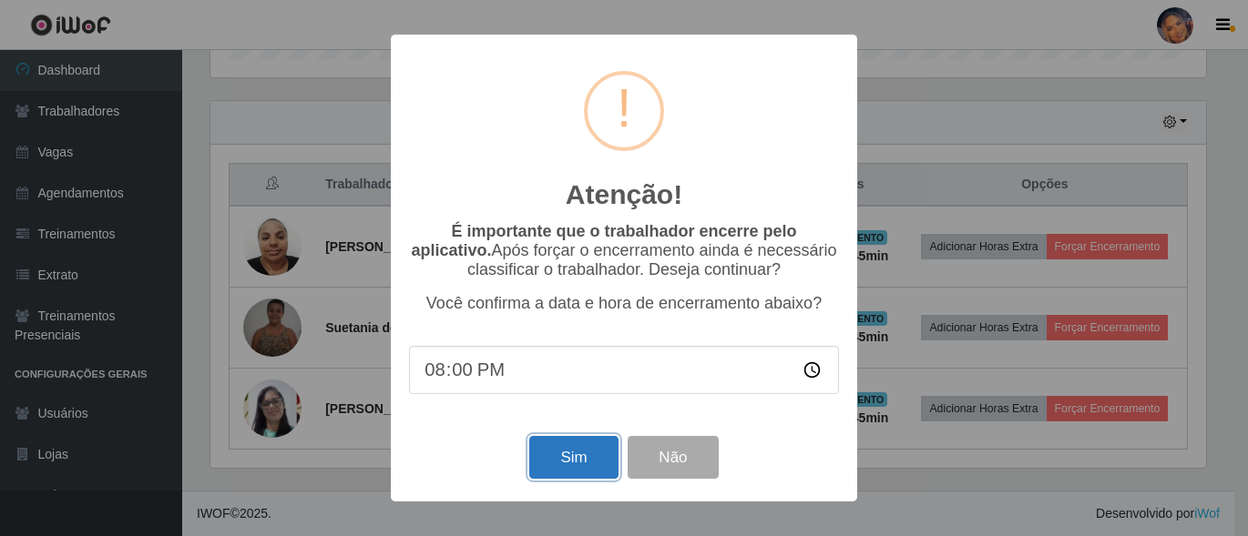
click at [580, 454] on button "Sim" at bounding box center [573, 457] width 88 height 43
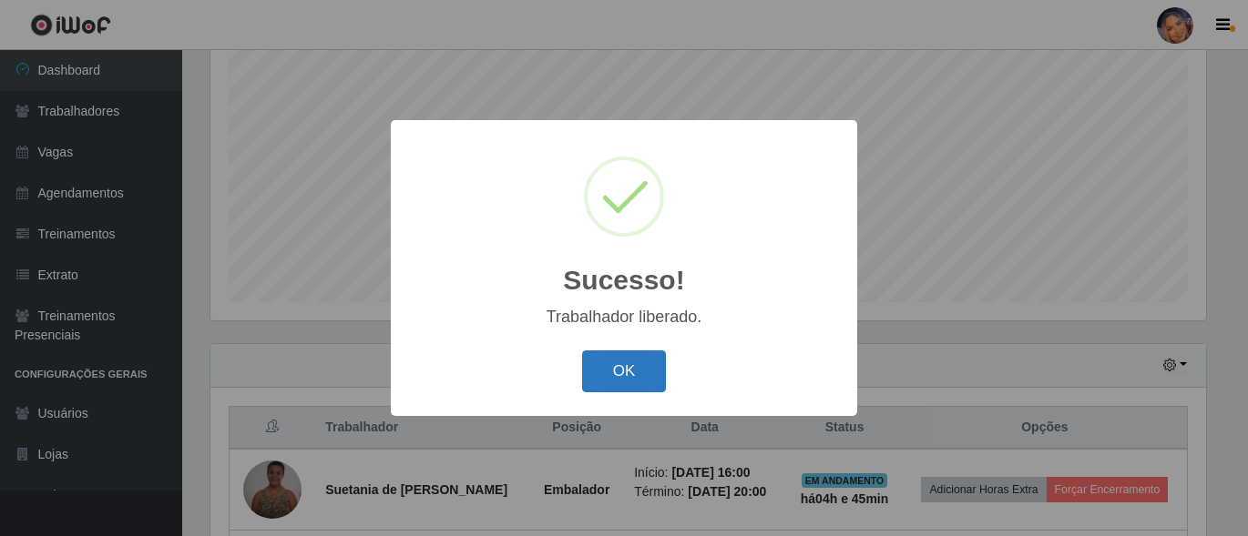
click at [621, 369] on button "OK" at bounding box center [624, 372] width 85 height 43
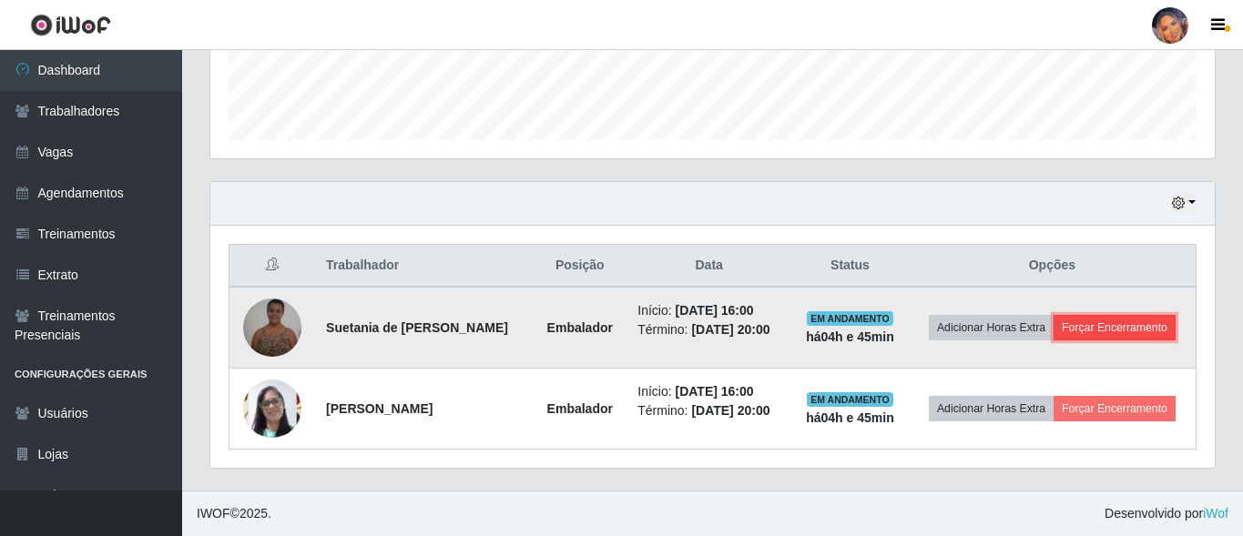
click at [1113, 324] on button "Forçar Encerramento" at bounding box center [1115, 328] width 122 height 26
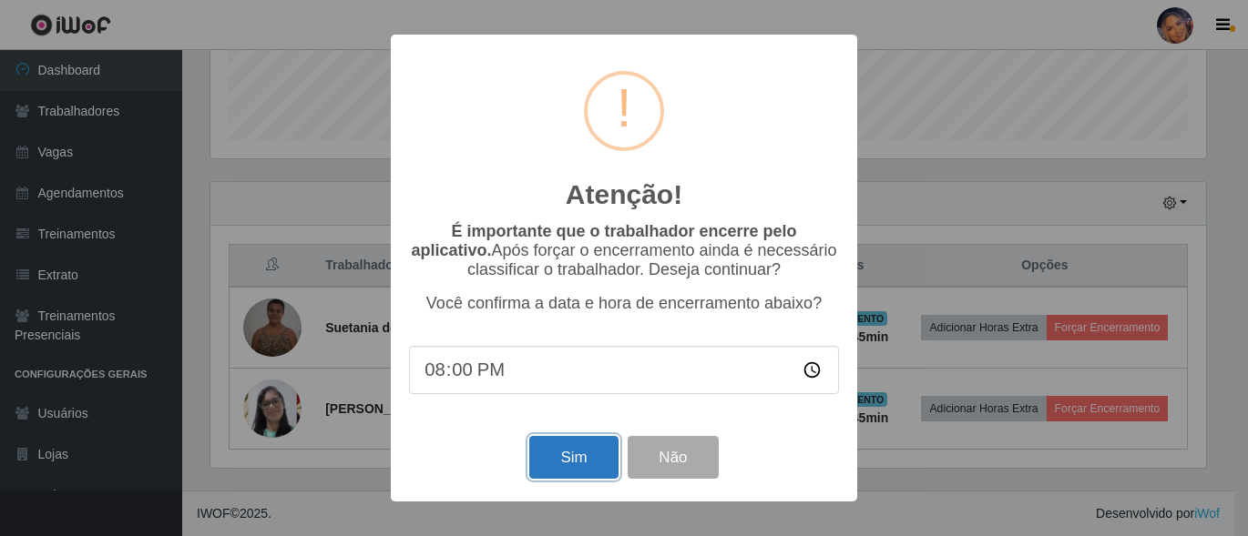
click at [573, 447] on button "Sim" at bounding box center [573, 457] width 88 height 43
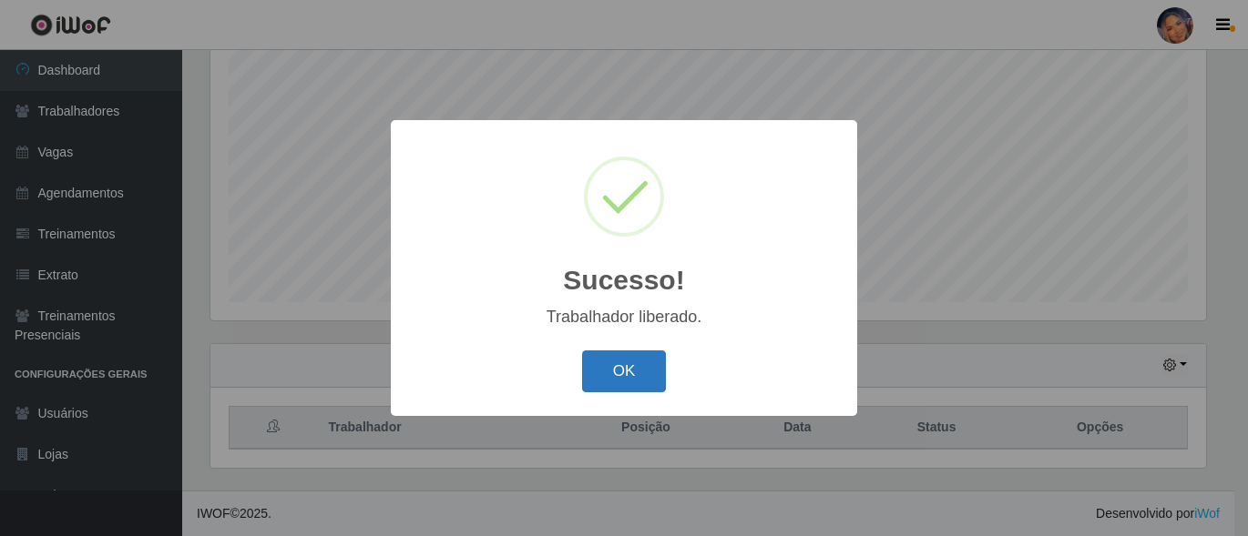
click at [642, 359] on button "OK" at bounding box center [624, 372] width 85 height 43
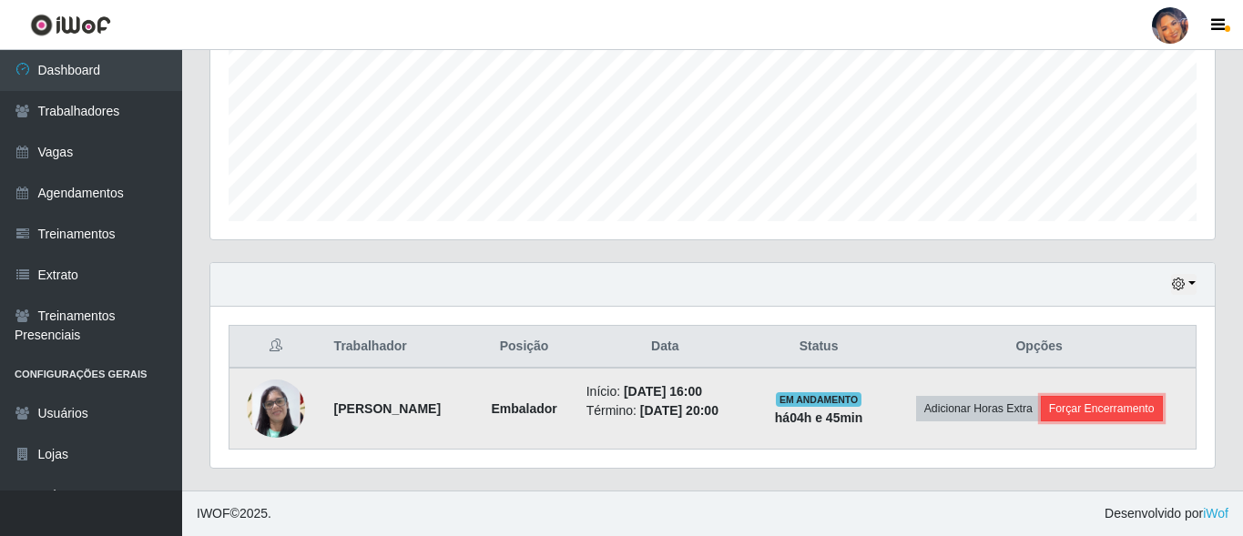
click at [1124, 401] on button "Forçar Encerramento" at bounding box center [1102, 409] width 122 height 26
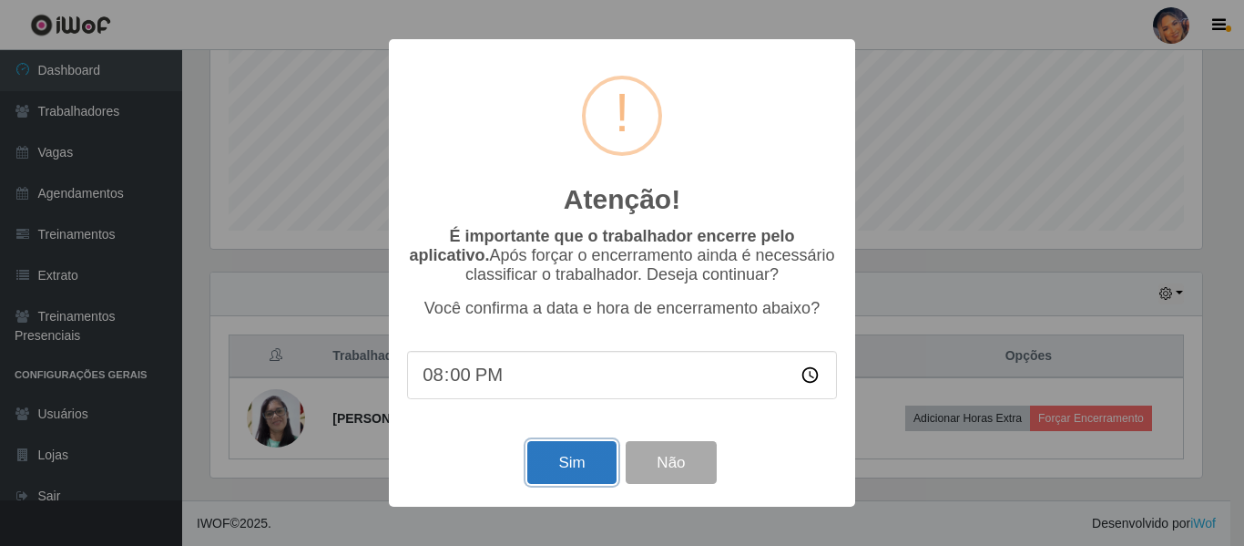
click at [545, 465] on button "Sim" at bounding box center [571, 462] width 88 height 43
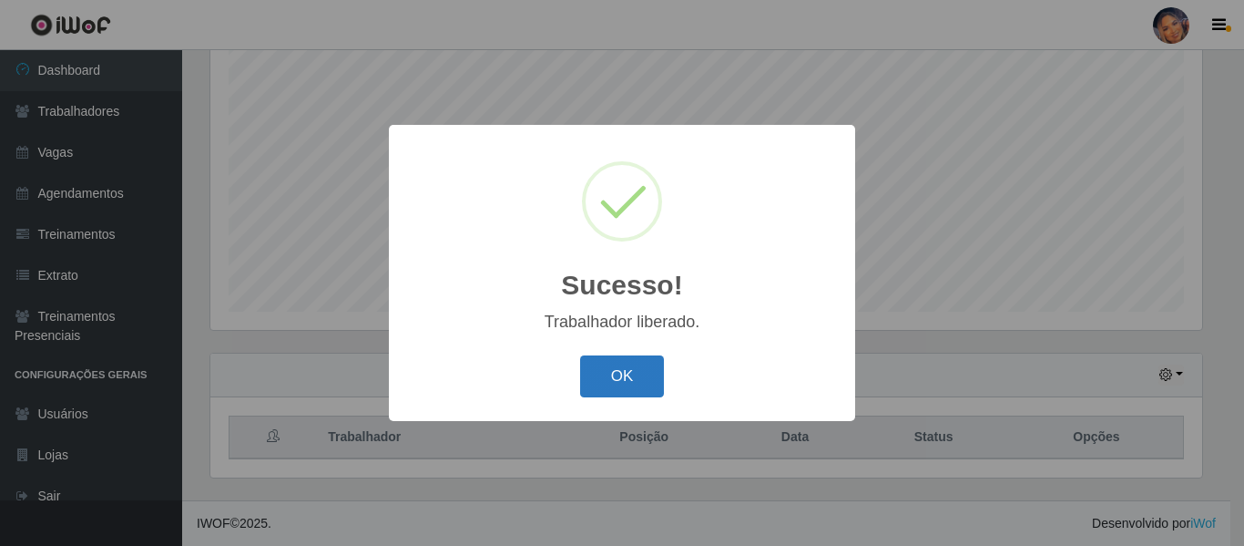
click at [644, 383] on button "OK" at bounding box center [622, 376] width 85 height 43
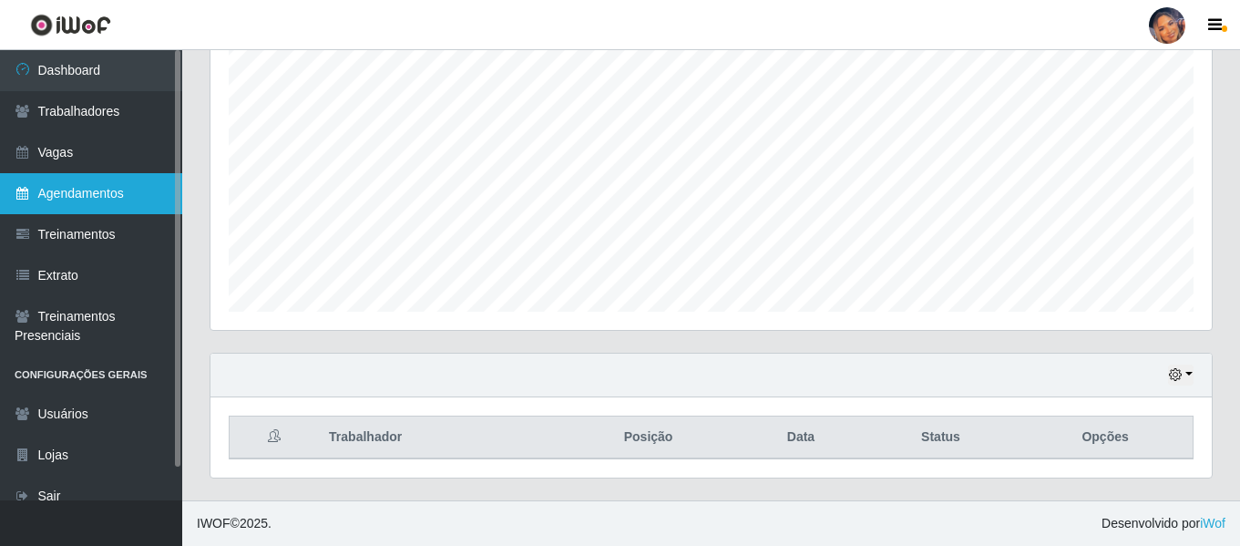
click at [89, 194] on link "Agendamentos" at bounding box center [91, 193] width 182 height 41
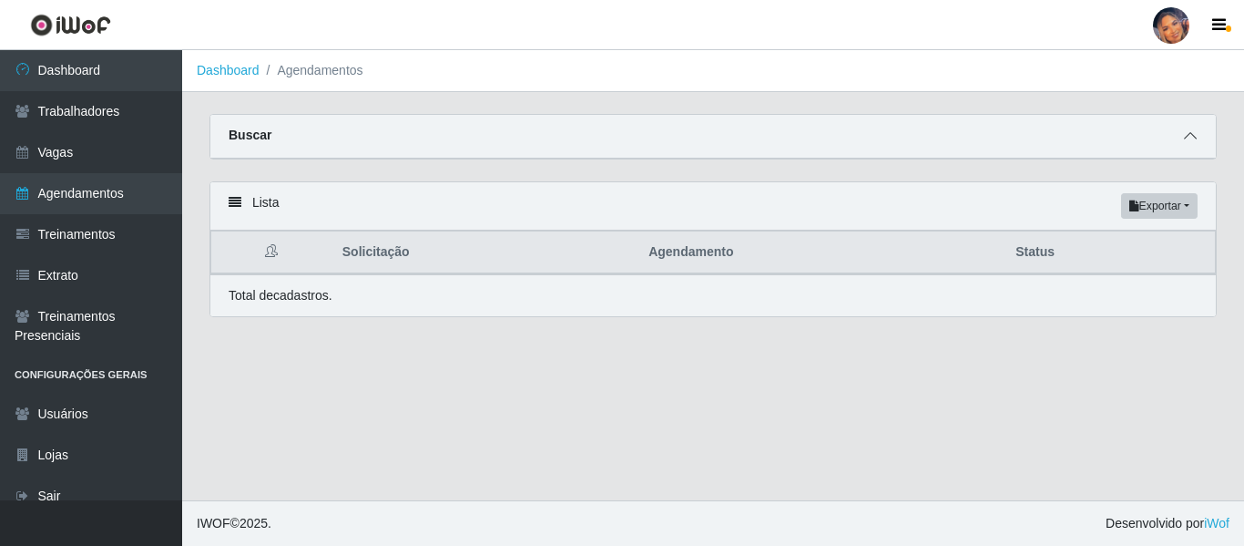
click at [1193, 135] on icon at bounding box center [1190, 135] width 13 height 13
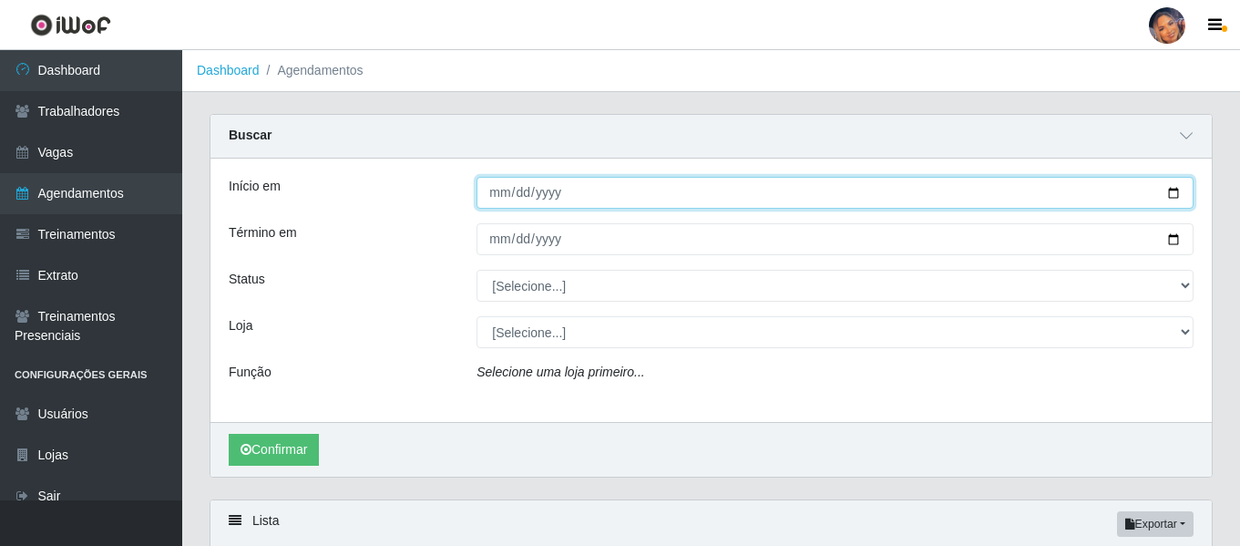
click at [1169, 192] on input "Início em" at bounding box center [834, 193] width 717 height 32
type input "[DATE]"
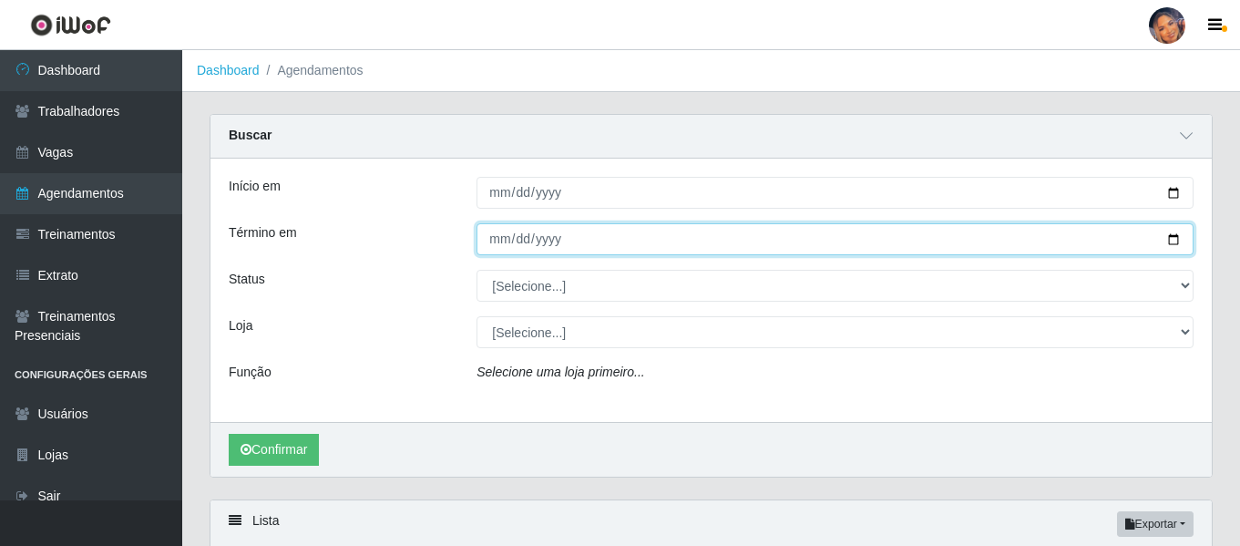
click at [1177, 232] on input "Término em" at bounding box center [834, 239] width 717 height 32
type input "[DATE]"
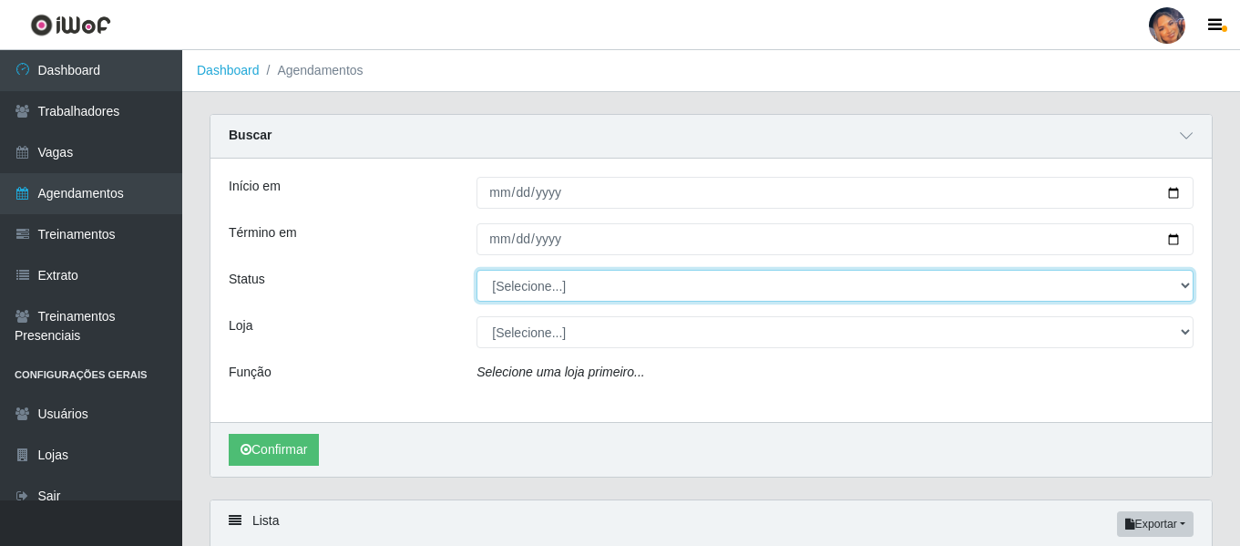
click at [595, 281] on select "[Selecione...] AGENDADO AGUARDANDO LIBERAR EM ANDAMENTO EM REVISÃO FINALIZADO C…" at bounding box center [834, 286] width 717 height 32
select select "AGENDADO"
click at [476, 271] on select "[Selecione...] AGENDADO AGUARDANDO LIBERAR EM ANDAMENTO EM REVISÃO FINALIZADO C…" at bounding box center [834, 286] width 717 height 32
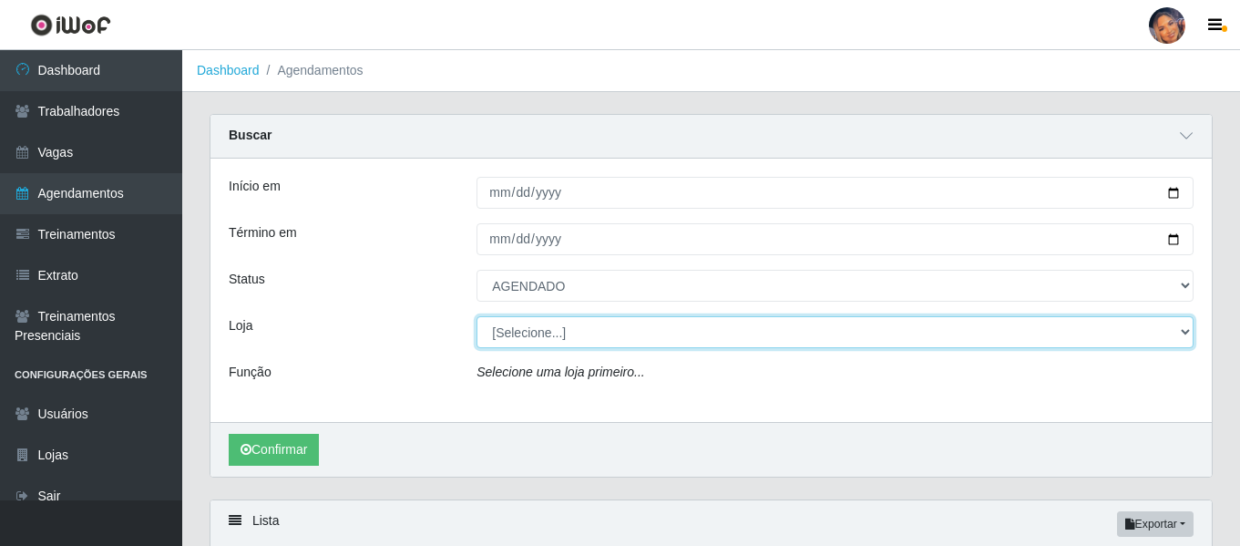
click at [567, 339] on select "[Selecione...] Supermercado Preço Bom" at bounding box center [834, 332] width 717 height 32
select select "169"
click at [476, 317] on select "[Selecione...] Supermercado Preço Bom" at bounding box center [834, 332] width 717 height 32
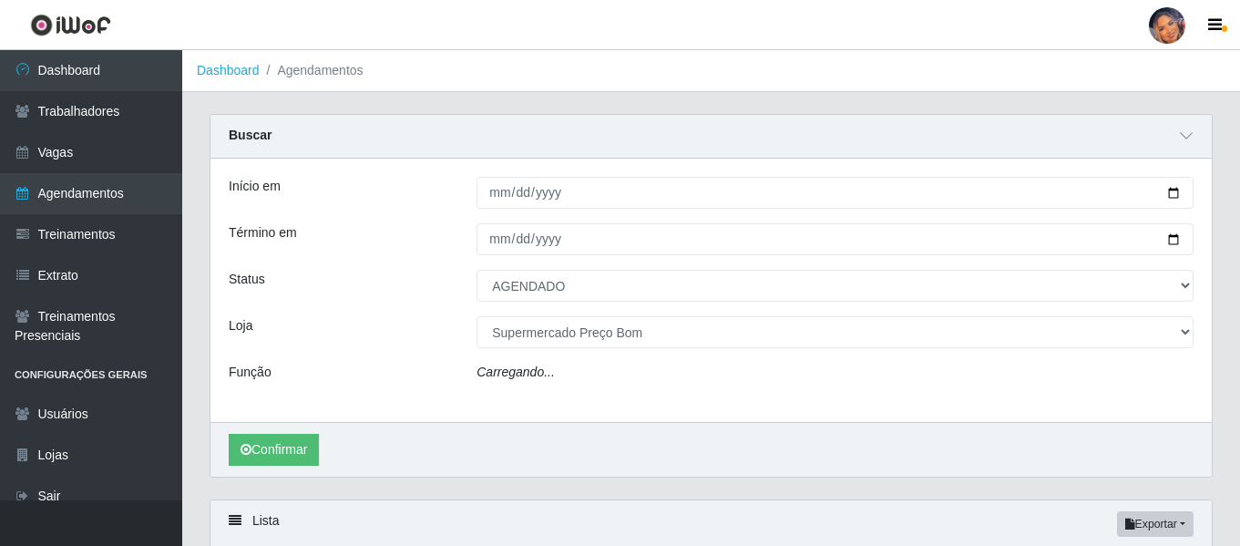
click at [556, 390] on div "Início em [DATE] Término em [DATE] Status [Selecione...] AGENDADO AGUARDANDO LI…" at bounding box center [710, 289] width 1001 height 263
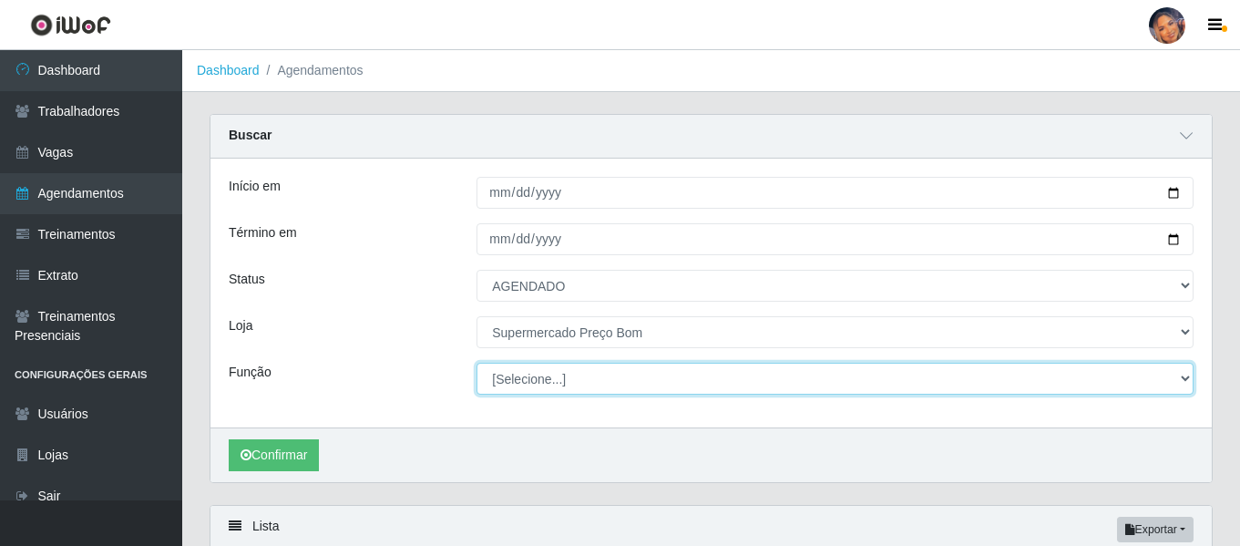
click at [530, 380] on select "[Selecione...] ASG ASG + ASG ++ Balconista Balconista + Balconista ++ Embalador…" at bounding box center [834, 378] width 717 height 32
click at [476, 363] on select "[Selecione...] ASG ASG + ASG ++ Balconista Balconista + Balconista ++ Embalador…" at bounding box center [834, 378] width 717 height 32
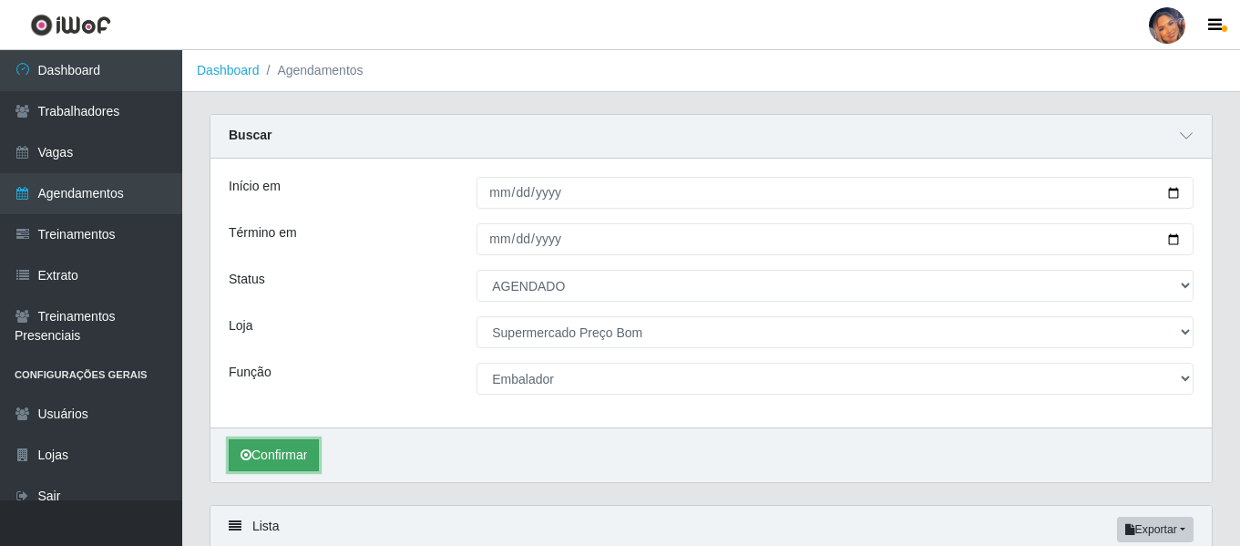
click at [298, 448] on button "Confirmar" at bounding box center [274, 455] width 90 height 32
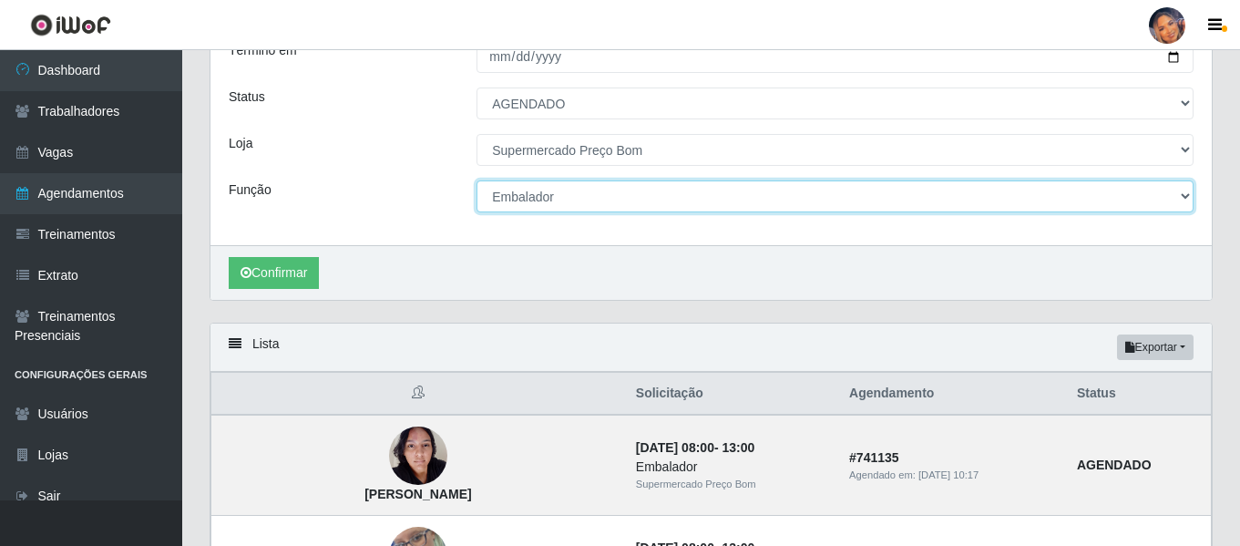
click at [530, 198] on select "[Selecione...] ASG ASG + ASG ++ Balconista Balconista + Balconista ++ Embalador…" at bounding box center [834, 196] width 717 height 32
select select "73"
click at [476, 181] on select "[Selecione...] ASG ASG + ASG ++ Balconista Balconista + Balconista ++ Embalador…" at bounding box center [834, 196] width 717 height 32
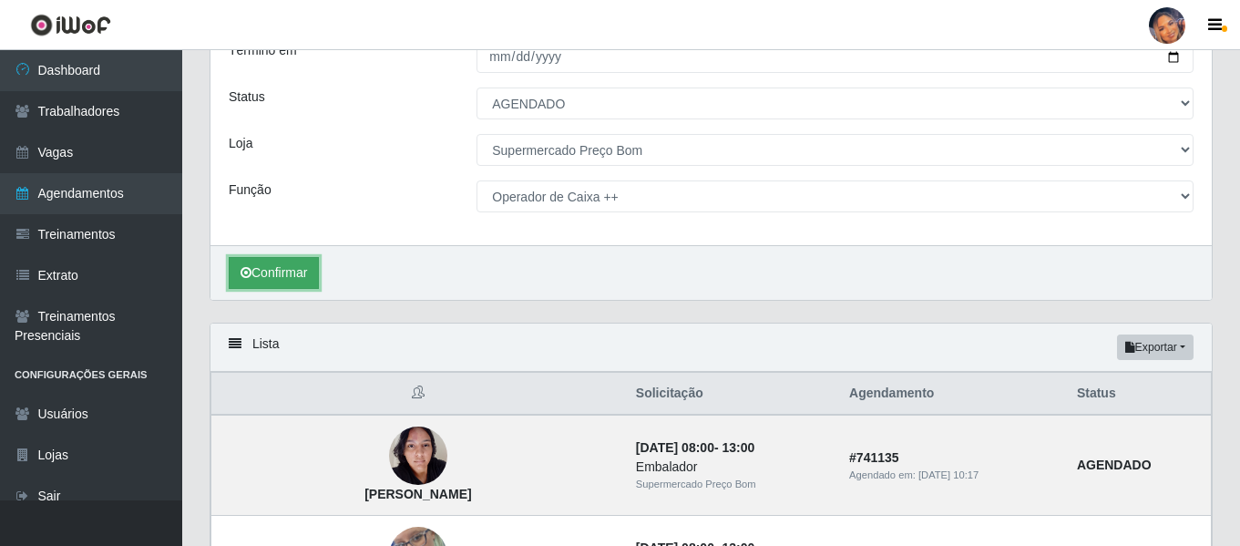
click at [285, 271] on button "Confirmar" at bounding box center [274, 273] width 90 height 32
